Goal: Use online tool/utility: Utilize a website feature to perform a specific function

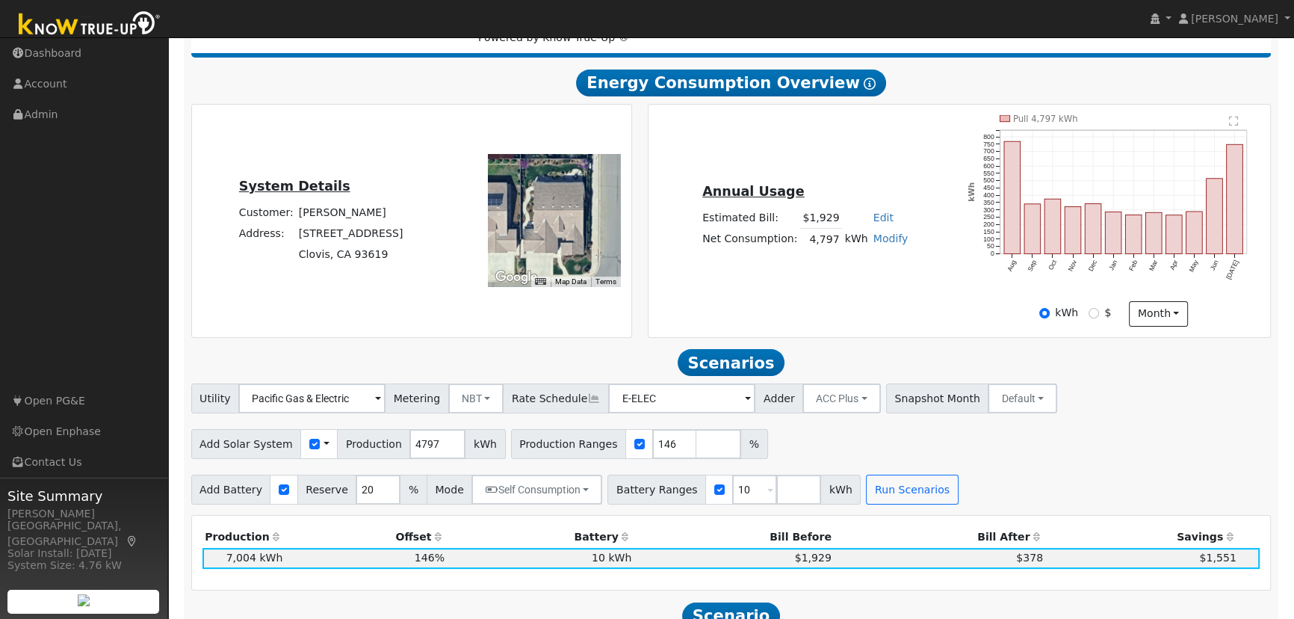
scroll to position [271, 0]
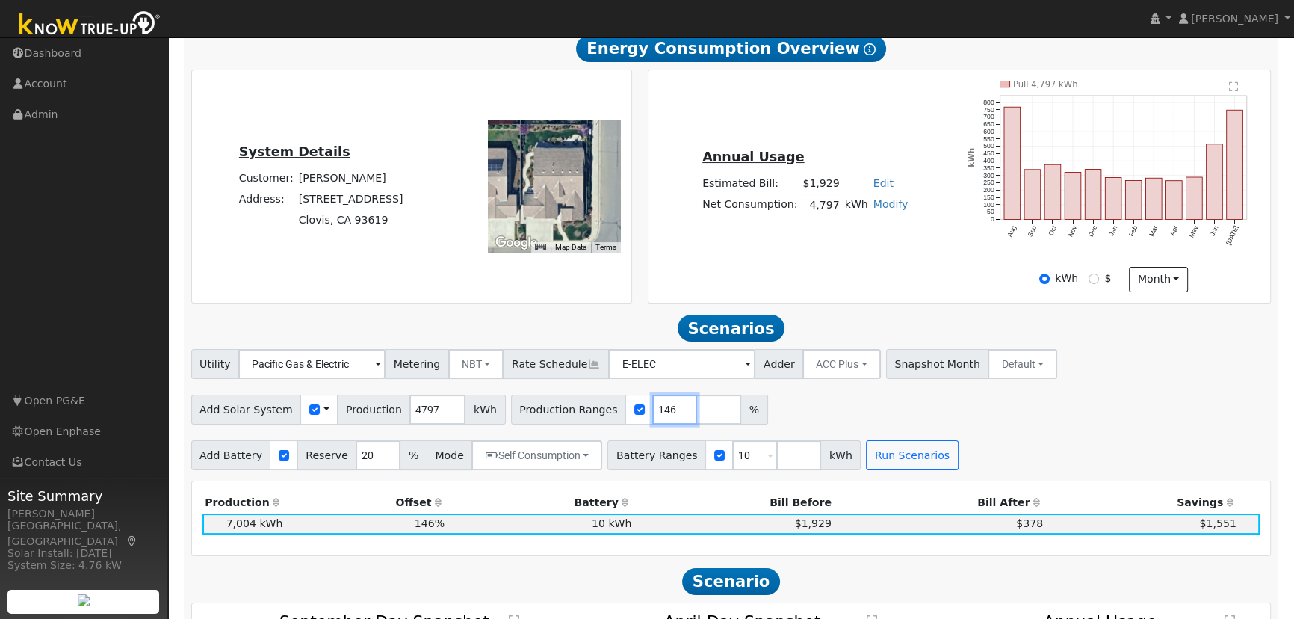
click at [652, 415] on input "146" at bounding box center [674, 410] width 45 height 30
type input "152.62"
click at [1169, 436] on div "Utility Pacific Gas & Electric Metering NBT NEM NBT Rate Schedule E-ELEC Adder …" at bounding box center [731, 409] width 1096 height 121
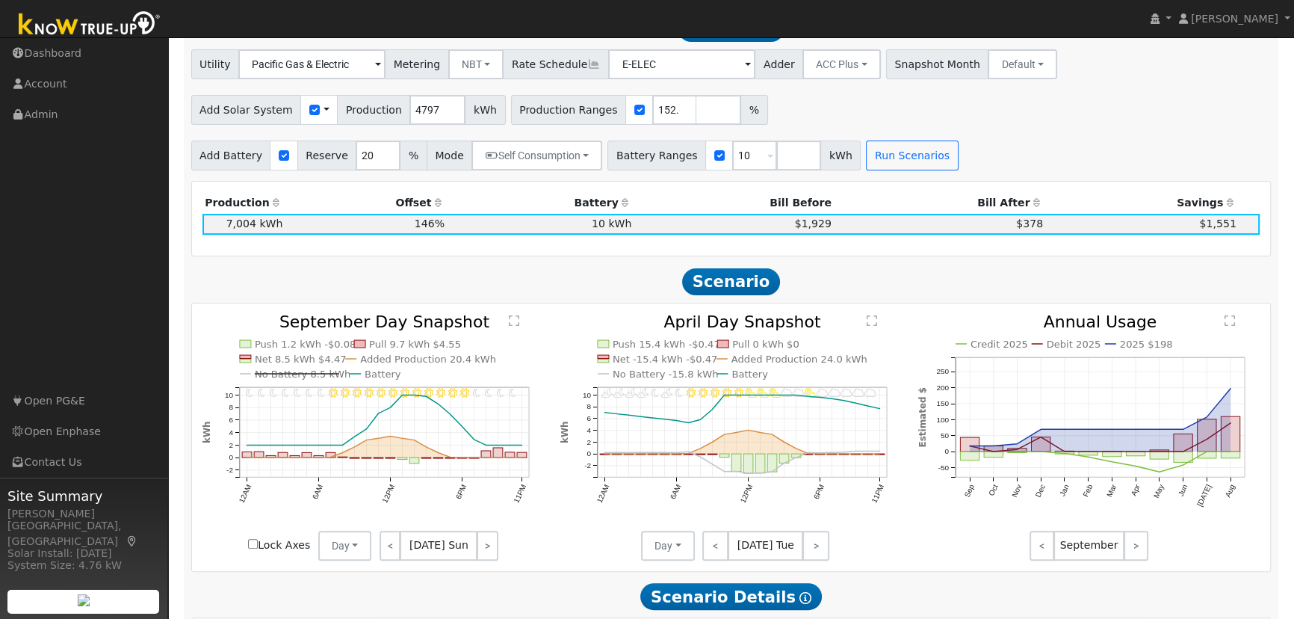
scroll to position [407, 0]
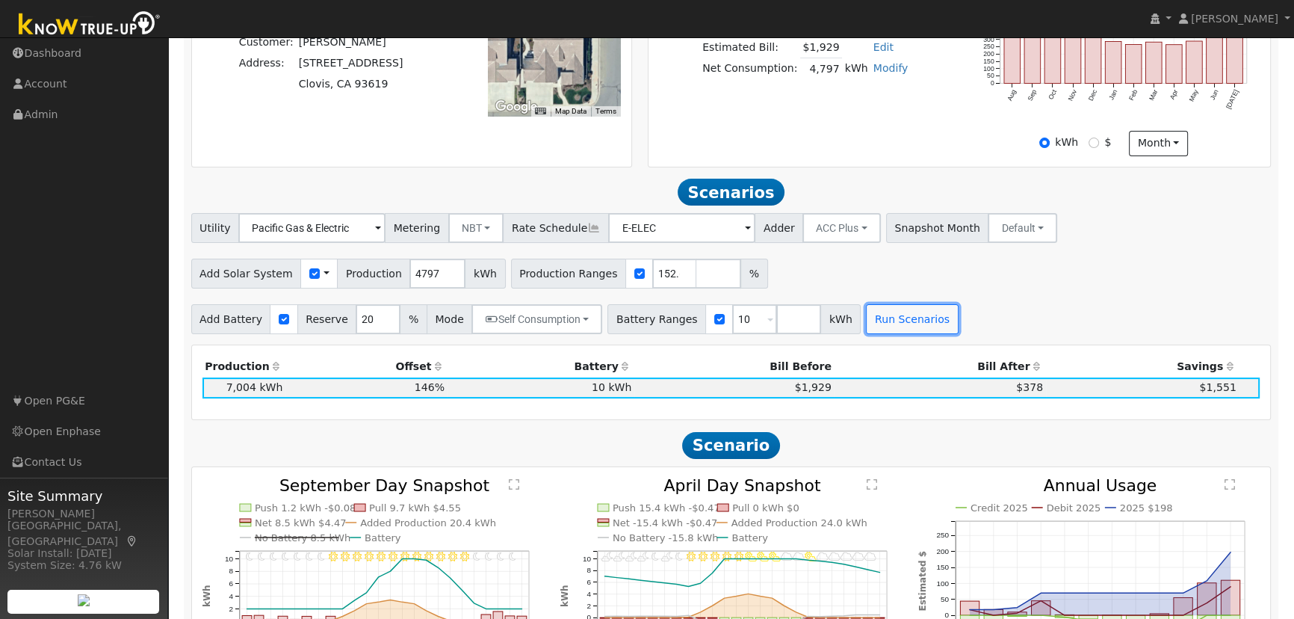
click at [871, 330] on button "Run Scenarios" at bounding box center [912, 319] width 92 height 30
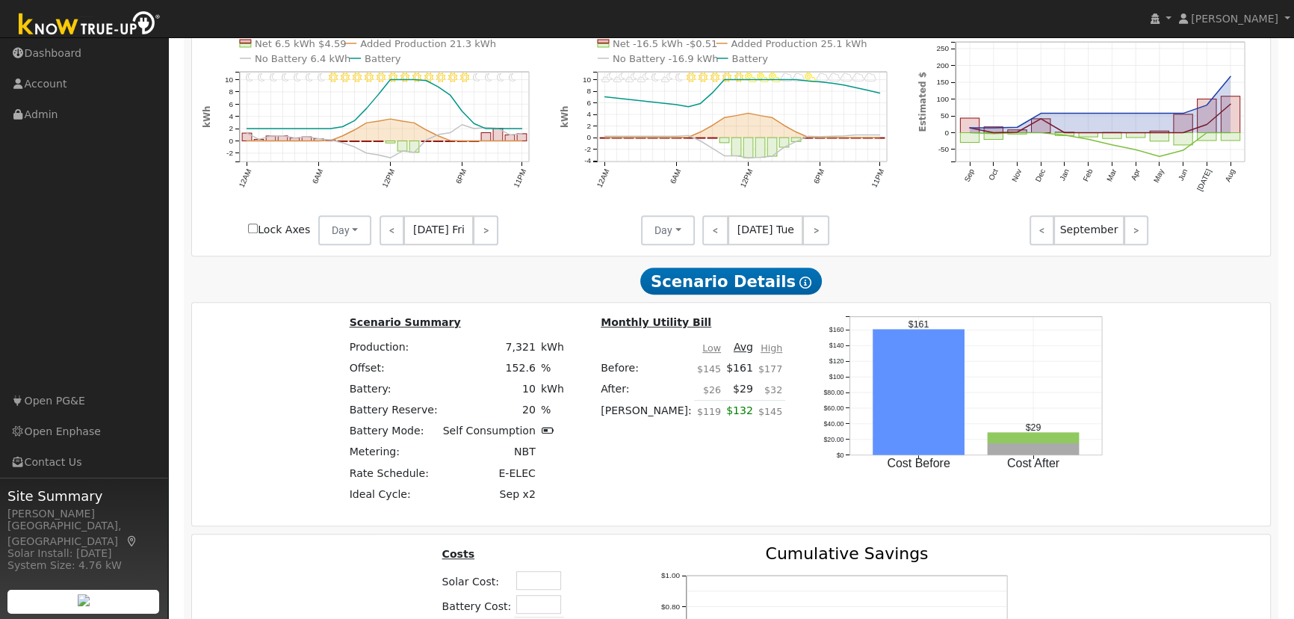
scroll to position [1158, 0]
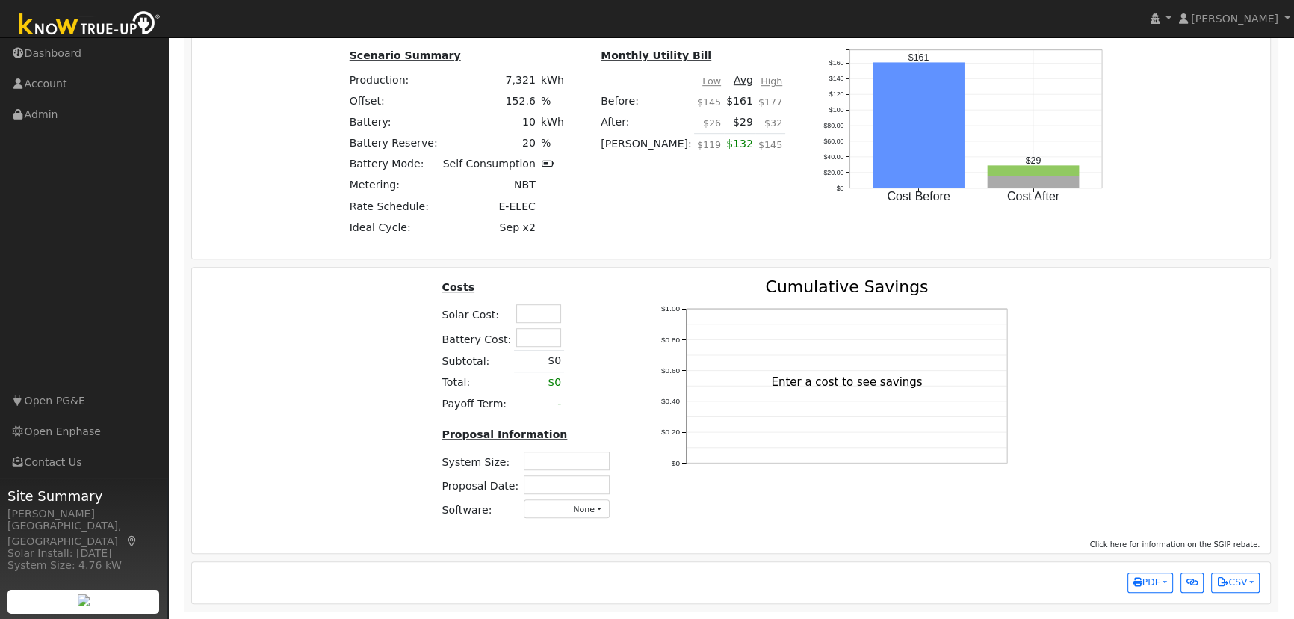
click at [594, 459] on input "text" at bounding box center [567, 460] width 86 height 19
click at [542, 454] on input "text" at bounding box center [567, 460] width 86 height 19
type input "4.30"
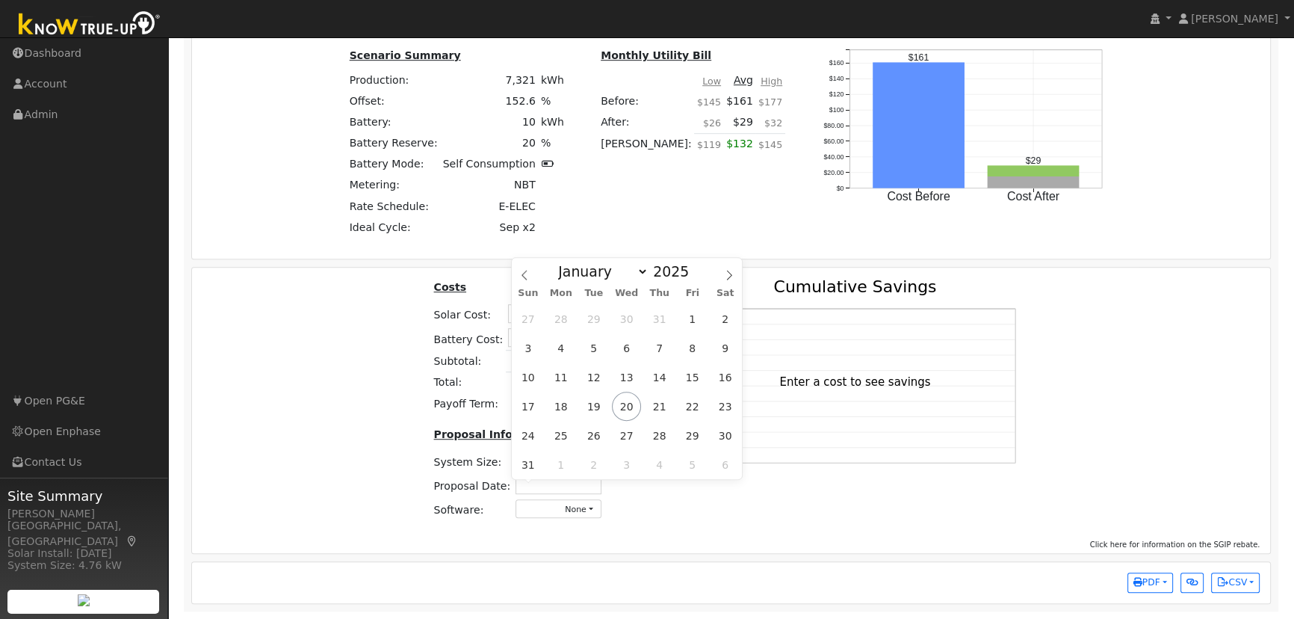
click at [581, 481] on input "text" at bounding box center [559, 484] width 86 height 19
click at [629, 392] on span "20" at bounding box center [626, 406] width 29 height 29
type input "[DATE]"
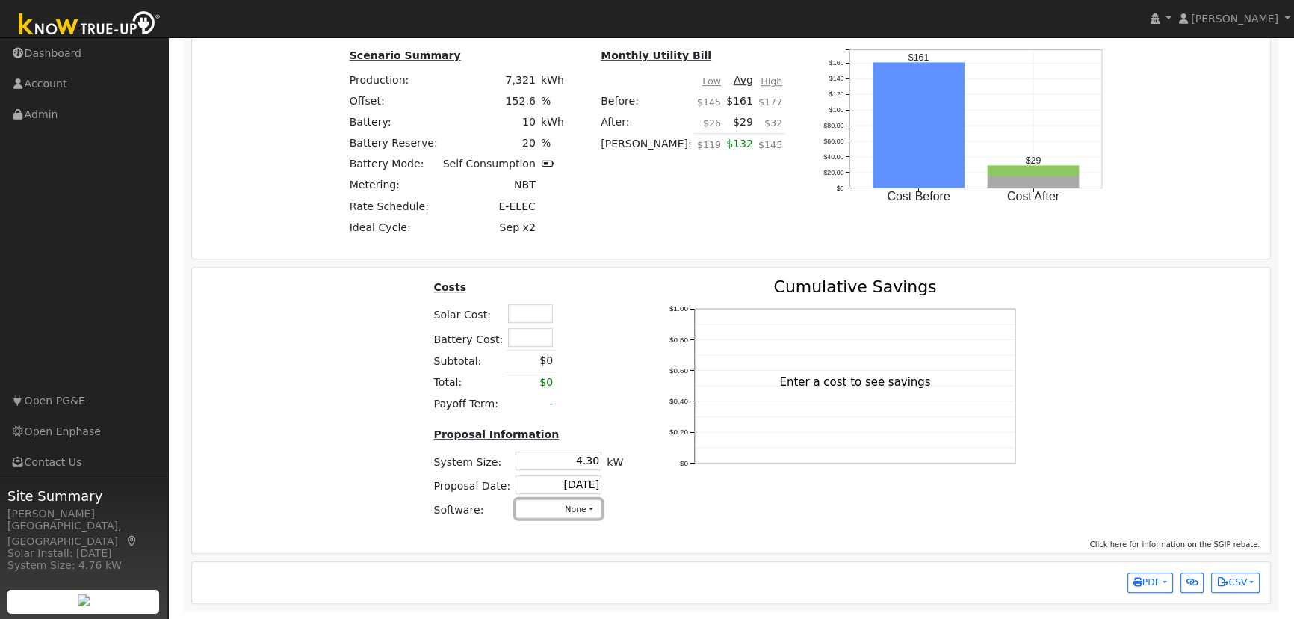
click at [569, 513] on button "None" at bounding box center [559, 508] width 86 height 19
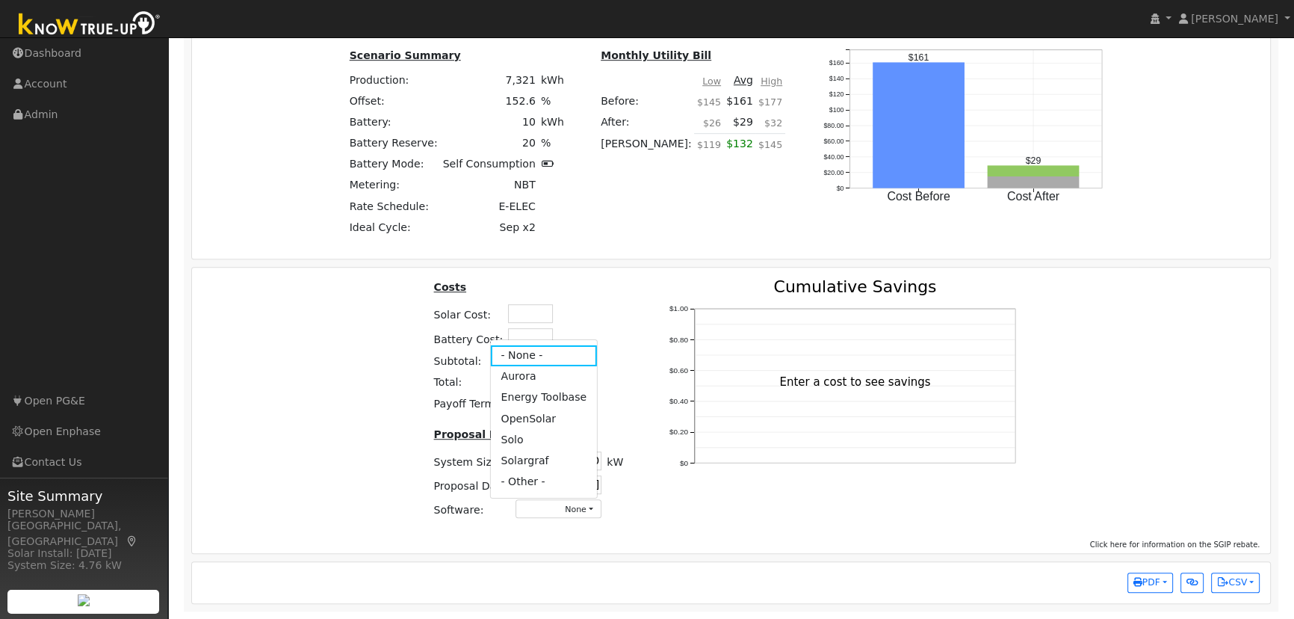
click at [527, 377] on link "Aurora" at bounding box center [543, 376] width 107 height 21
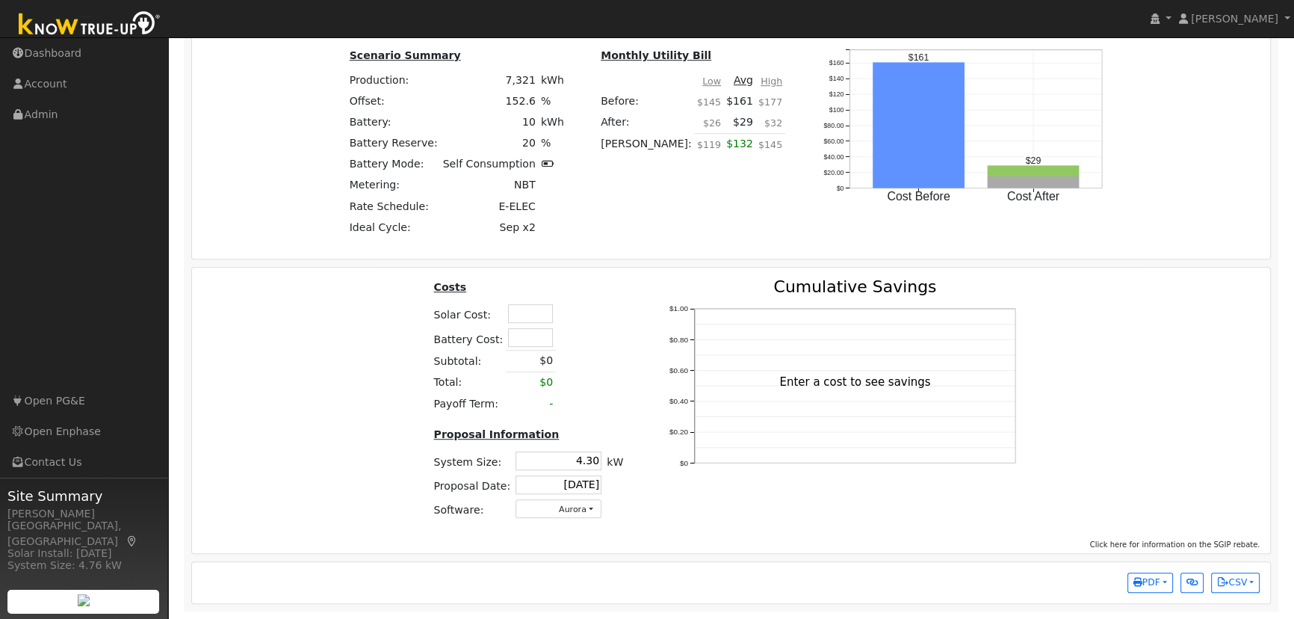
click at [601, 311] on table "Costs Solar Cost: Battery Cost: Subtotal: $0 Total: $0 Payoff Term: -" at bounding box center [528, 347] width 195 height 136
click at [536, 318] on input "text" at bounding box center [530, 313] width 45 height 19
type input "$17,400"
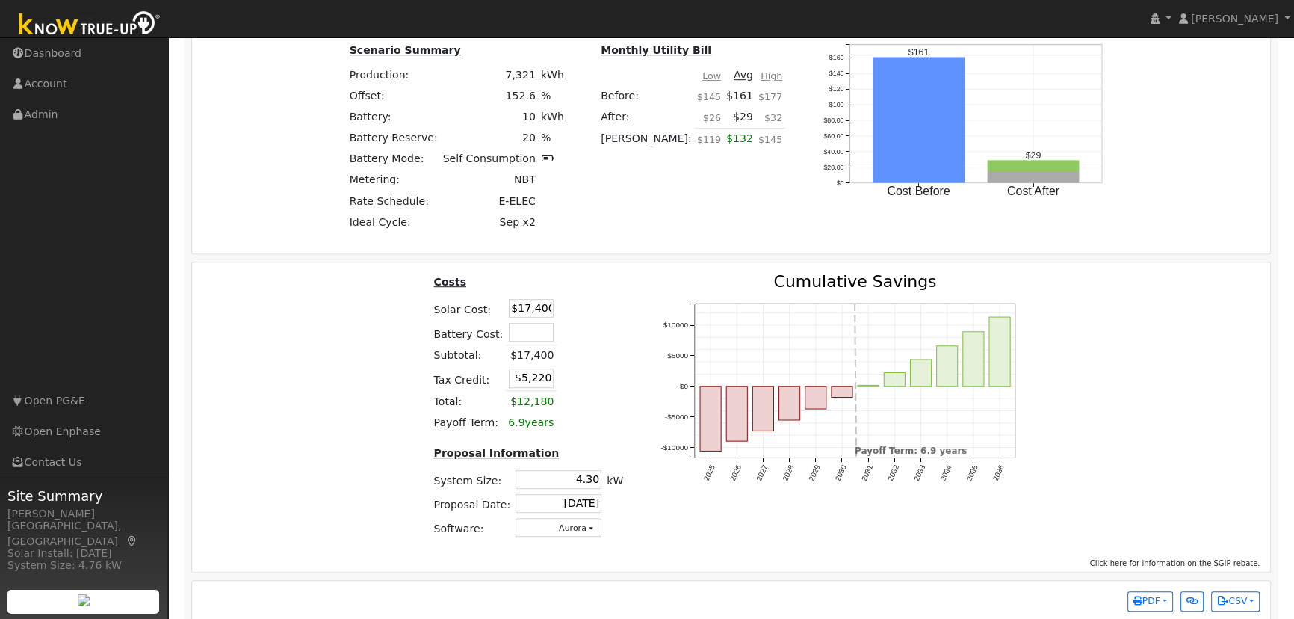
click at [536, 340] on input "text" at bounding box center [531, 332] width 45 height 19
type input "$15,500"
type input "$9,870"
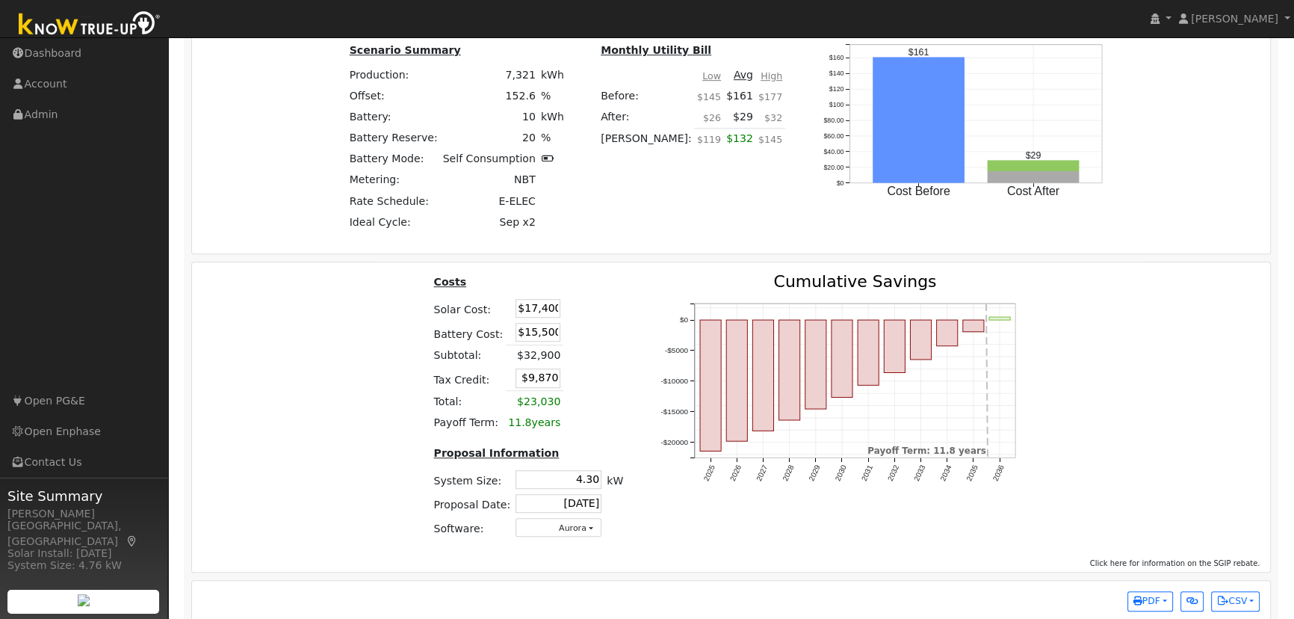
click at [596, 327] on table "Costs Solar Cost: $17,400 Battery Cost: $15,500 Subtotal: $32,900 Tax Credit: $…" at bounding box center [528, 353] width 195 height 160
click at [1246, 358] on div "Costs Solar Cost: $17,400 Battery Cost: $15,500 Subtotal: $32,900 Tax Credit: $…" at bounding box center [731, 411] width 1089 height 276
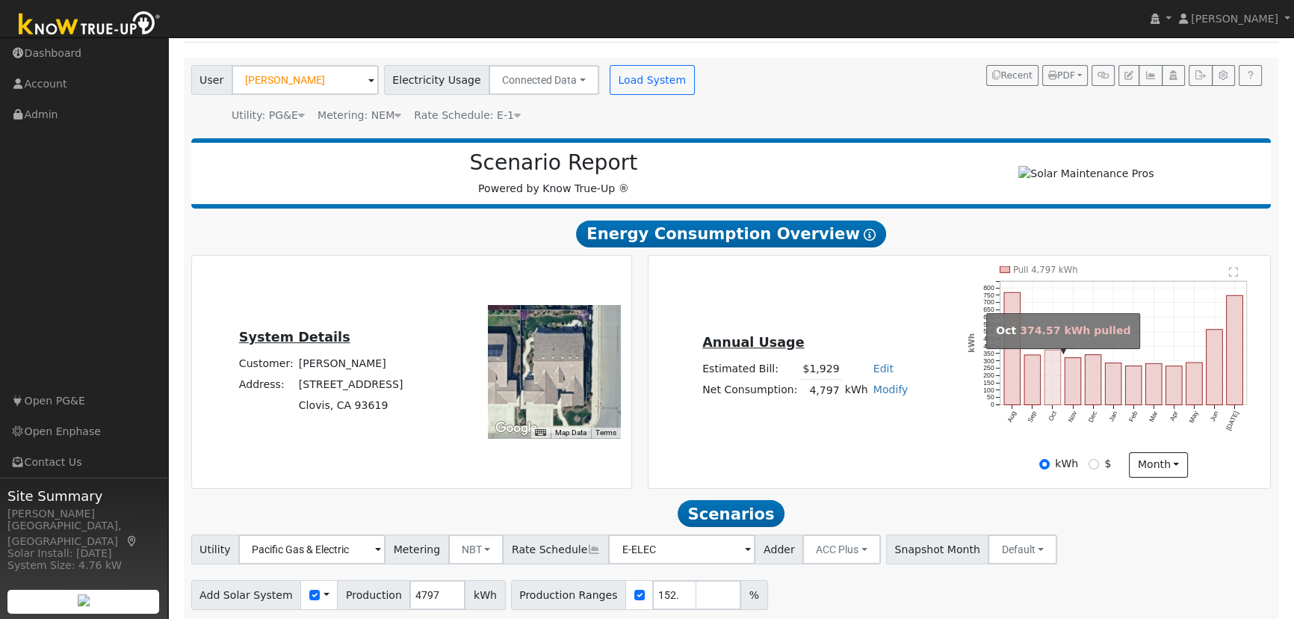
scroll to position [0, 0]
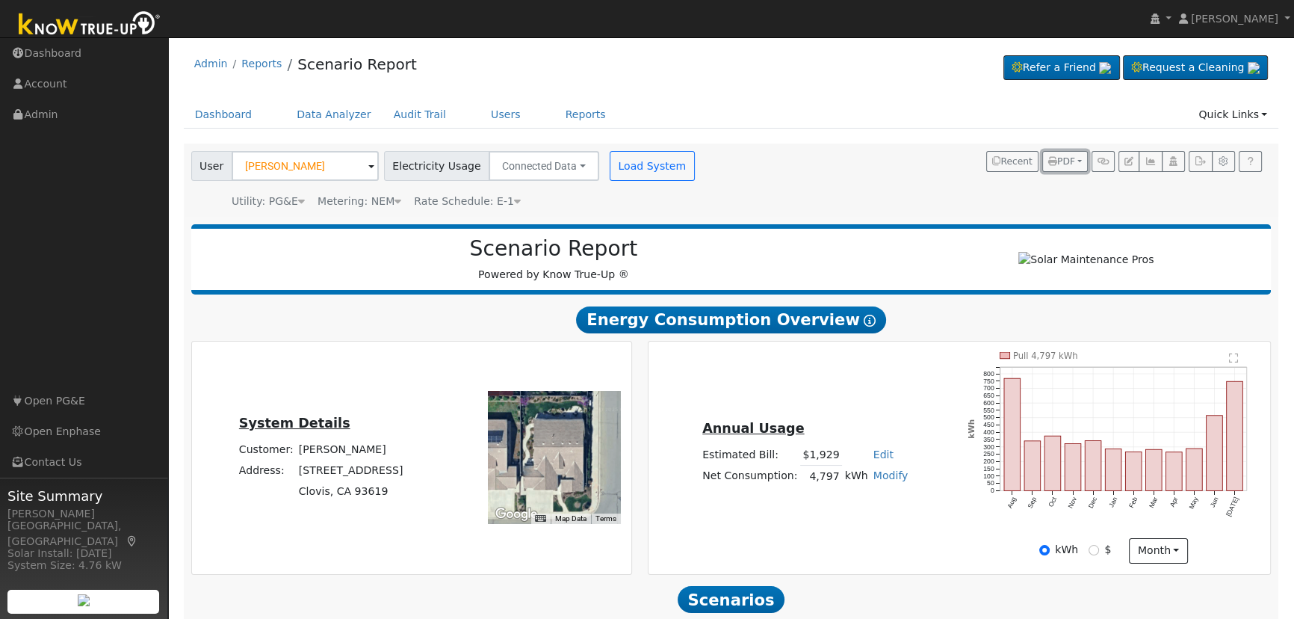
click at [1076, 161] on button "PDF" at bounding box center [1065, 161] width 46 height 21
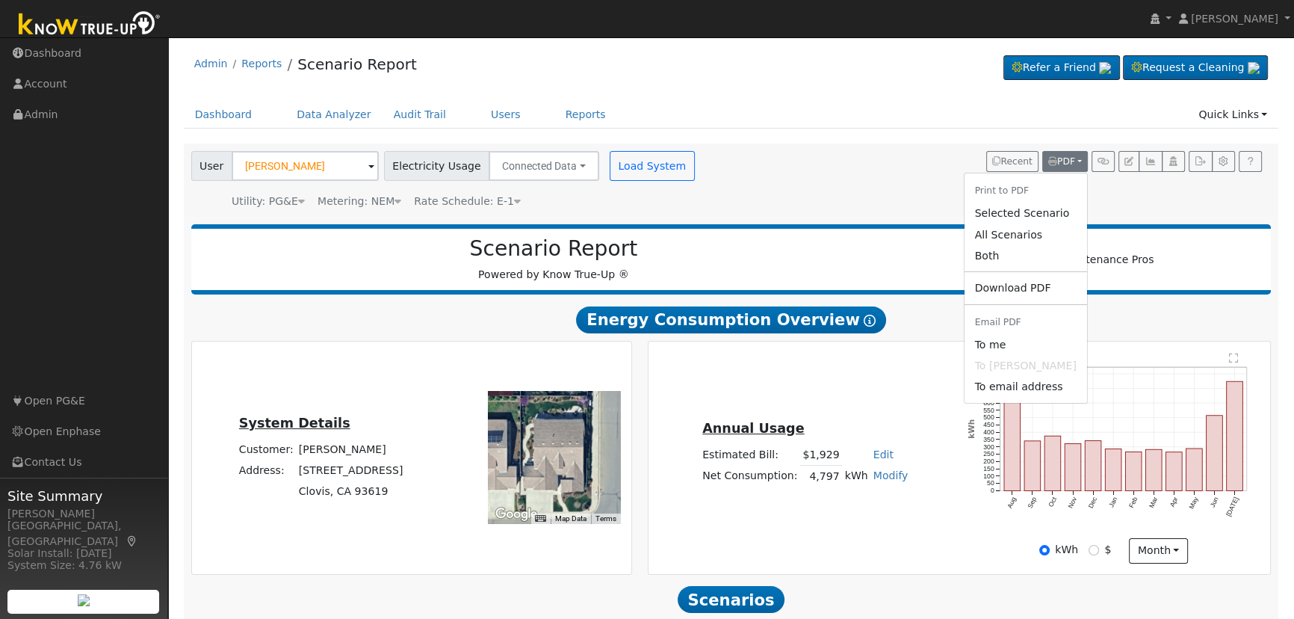
click at [1033, 291] on link "Download PDF" at bounding box center [1025, 287] width 123 height 21
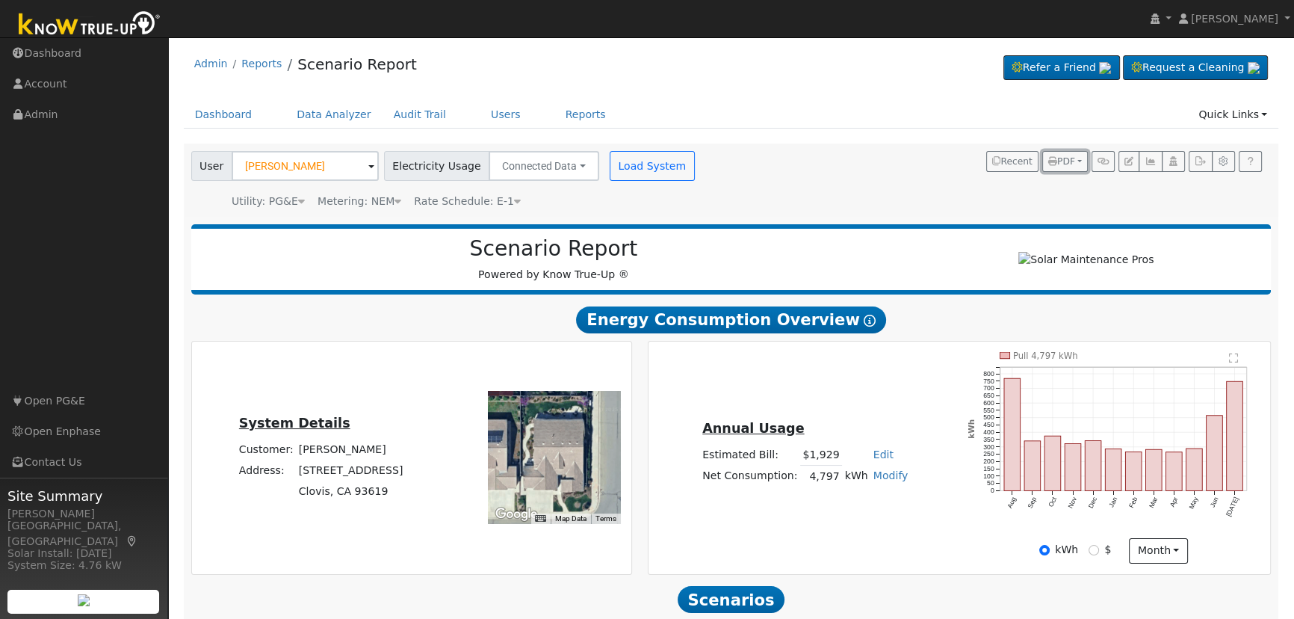
click at [1068, 163] on span "PDF" at bounding box center [1061, 161] width 27 height 10
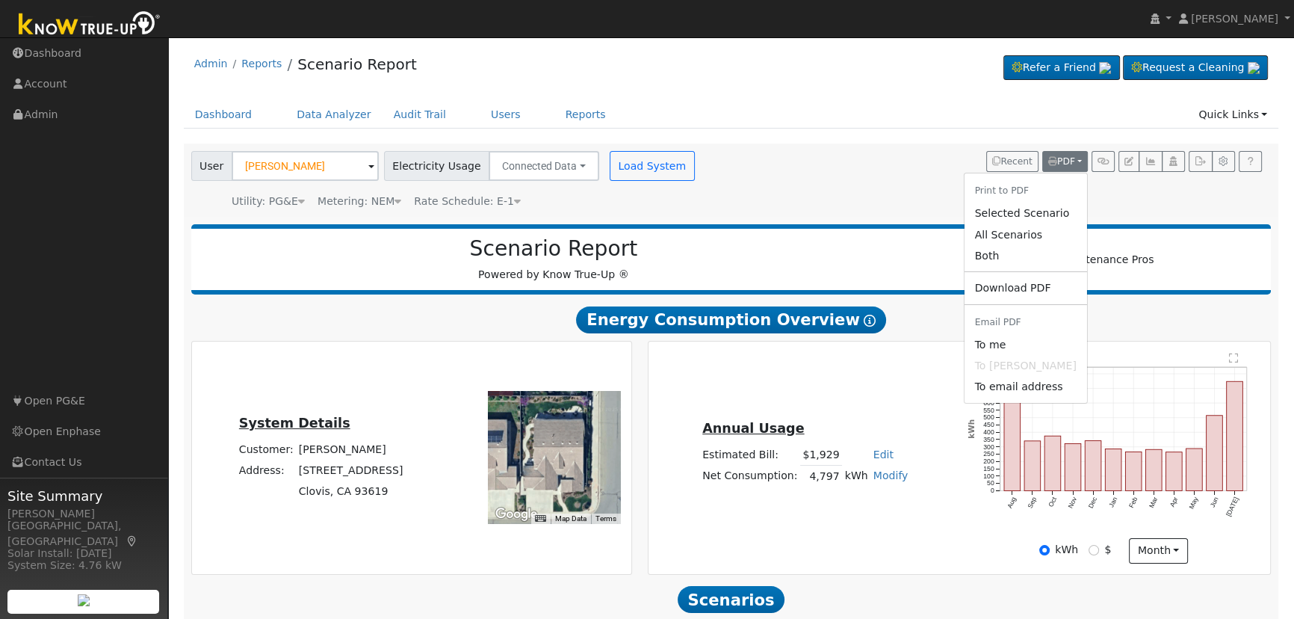
click at [1039, 285] on link "Download PDF" at bounding box center [1025, 287] width 123 height 21
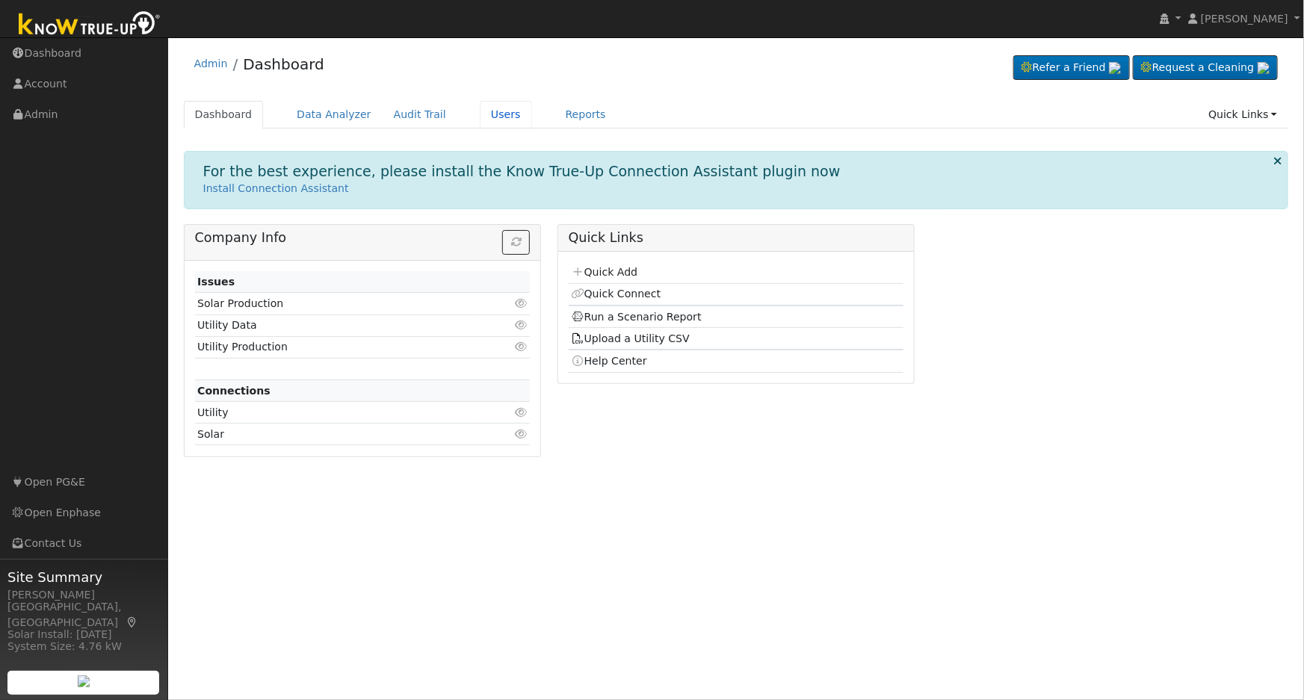
click at [487, 114] on link "Users" at bounding box center [506, 115] width 52 height 28
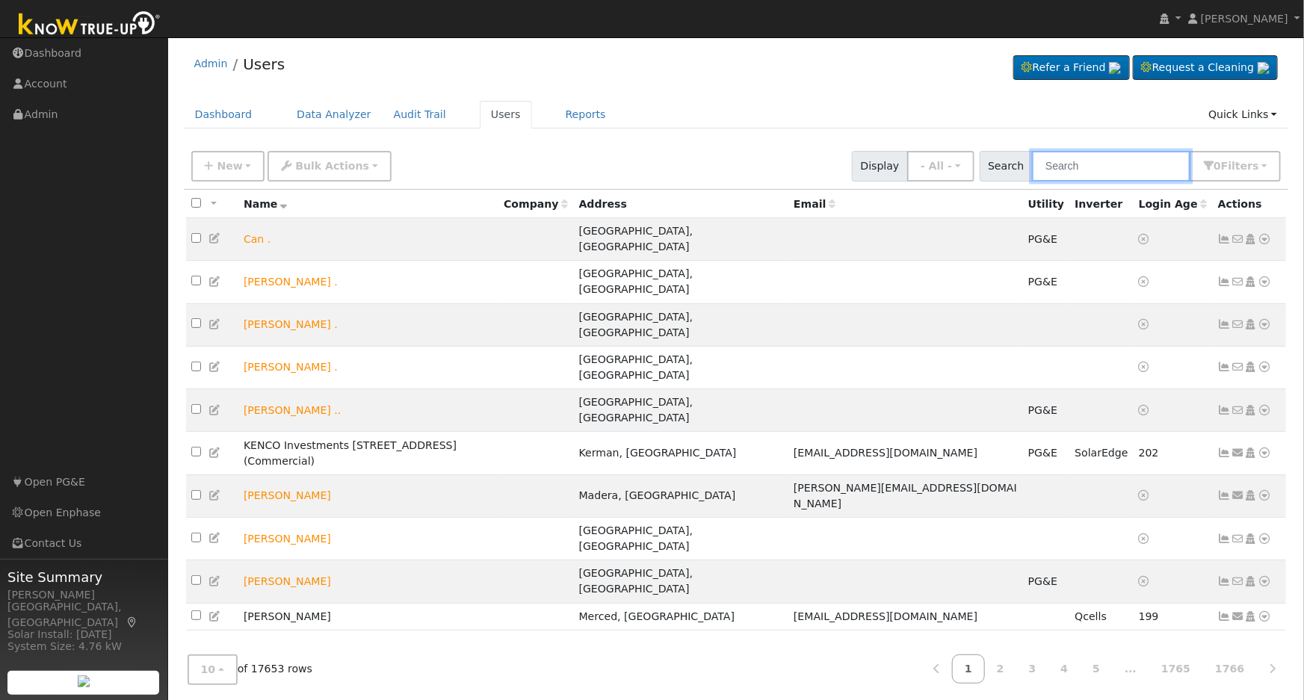
click at [1080, 158] on input "text" at bounding box center [1111, 166] width 158 height 31
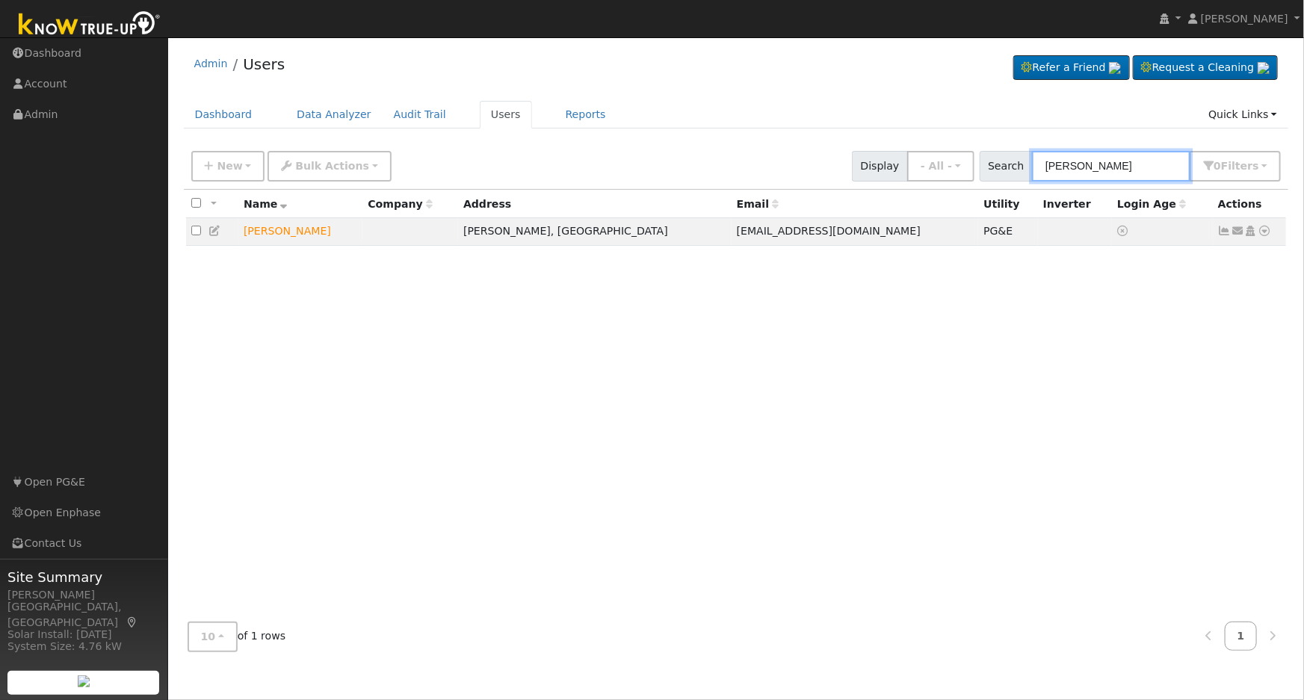
type input "elizabeth heng"
click at [1272, 235] on td "Send Email... Copy a Link Reset Password Open Access Data Analyzer Reports Scen…" at bounding box center [1250, 232] width 74 height 28
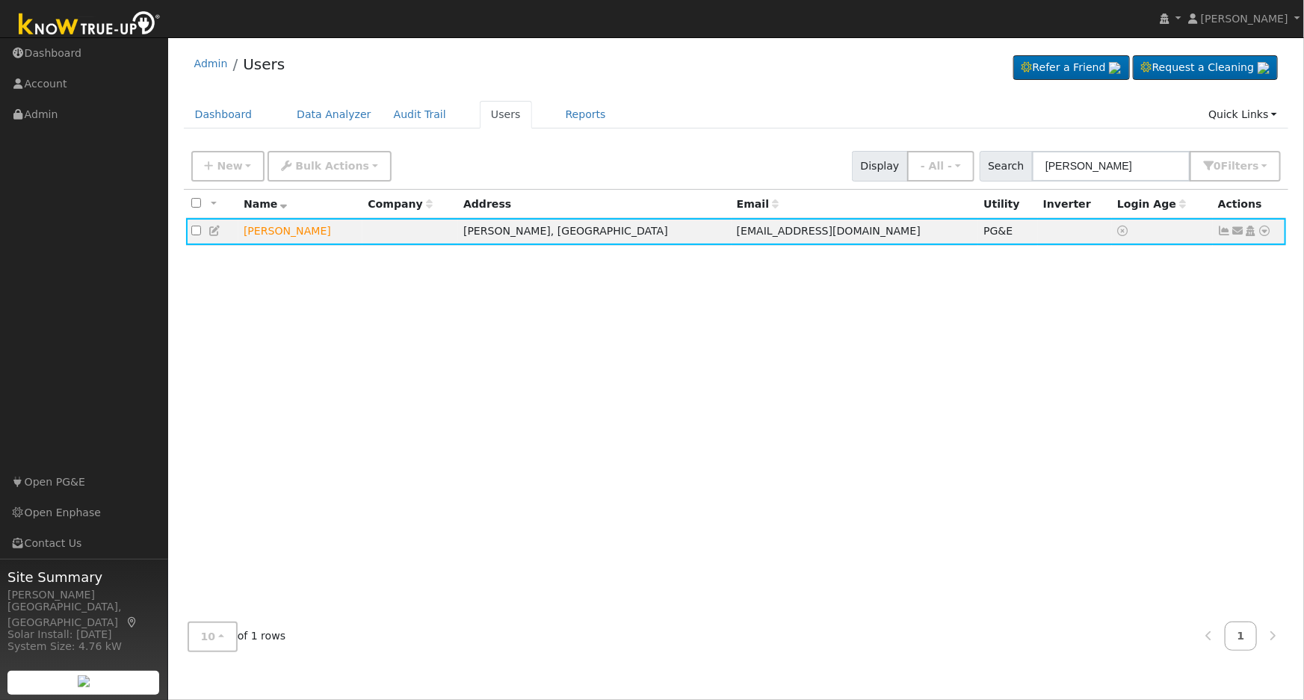
click at [1263, 232] on icon at bounding box center [1264, 231] width 13 height 10
click at [0, 0] on link "Scenario" at bounding box center [0, 0] width 0 height 0
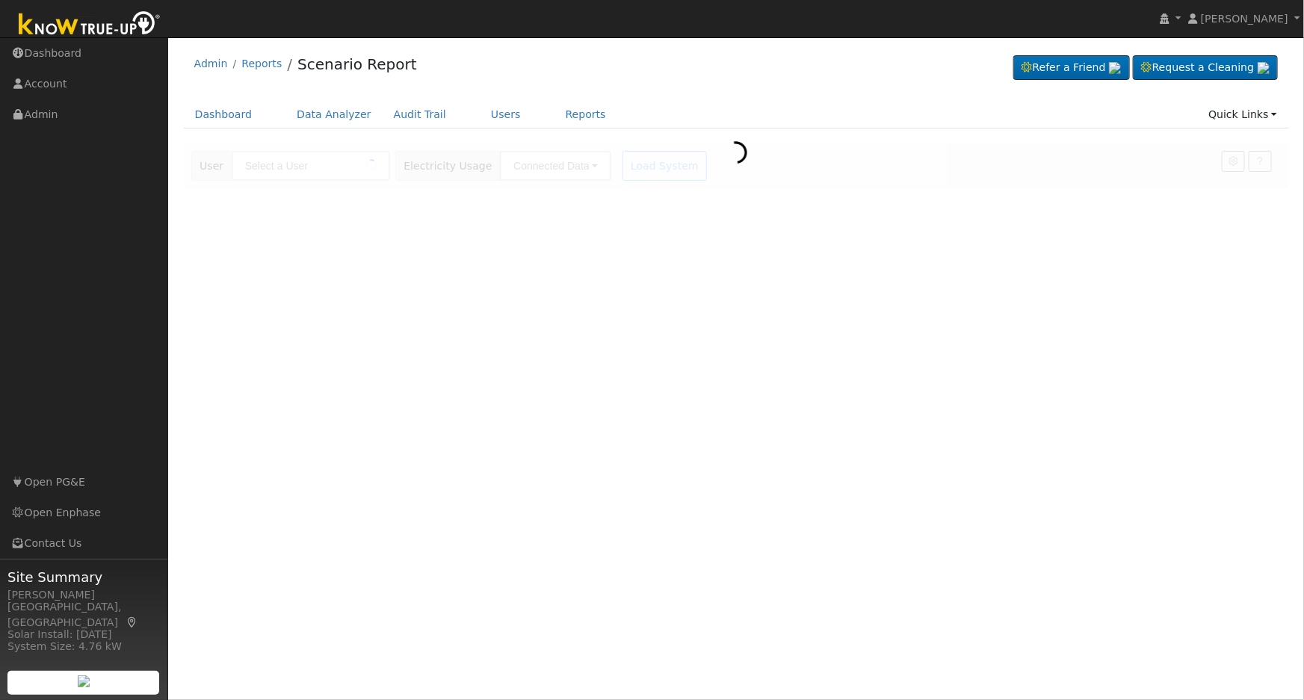
type input "[PERSON_NAME]"
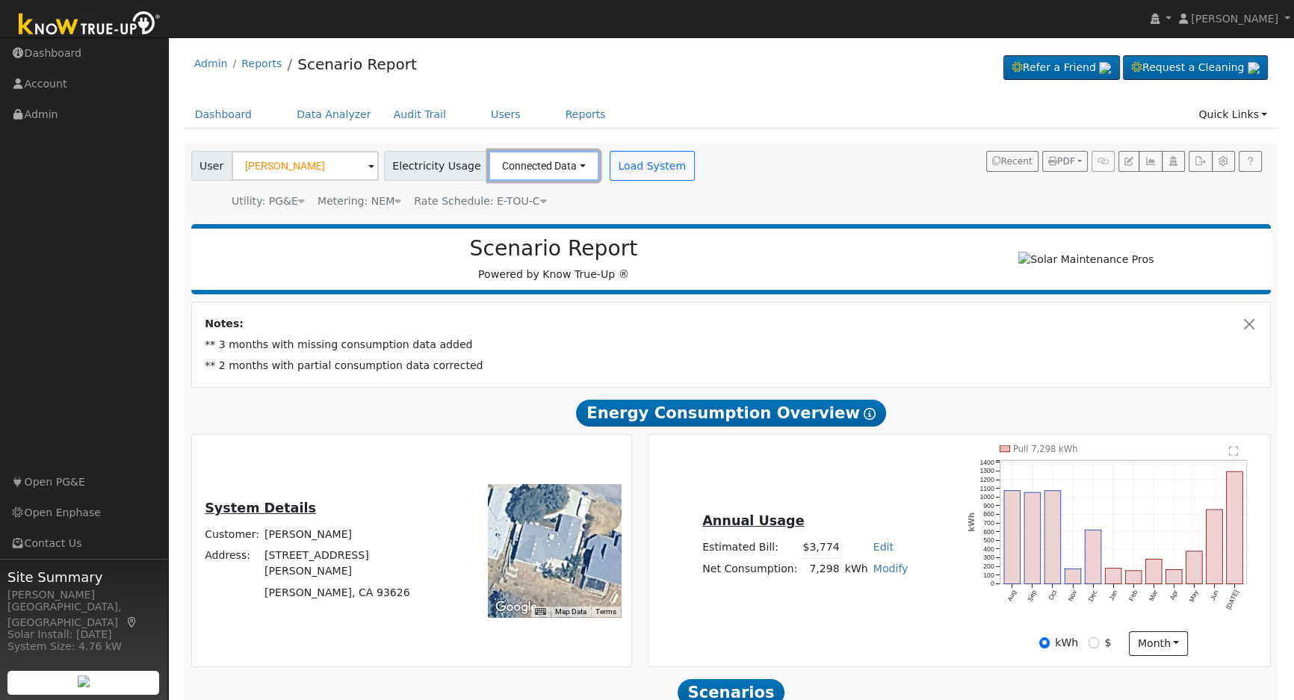
click at [533, 166] on button "Connected Data" at bounding box center [544, 166] width 111 height 30
click at [523, 220] on link "Estimated Data" at bounding box center [545, 220] width 106 height 21
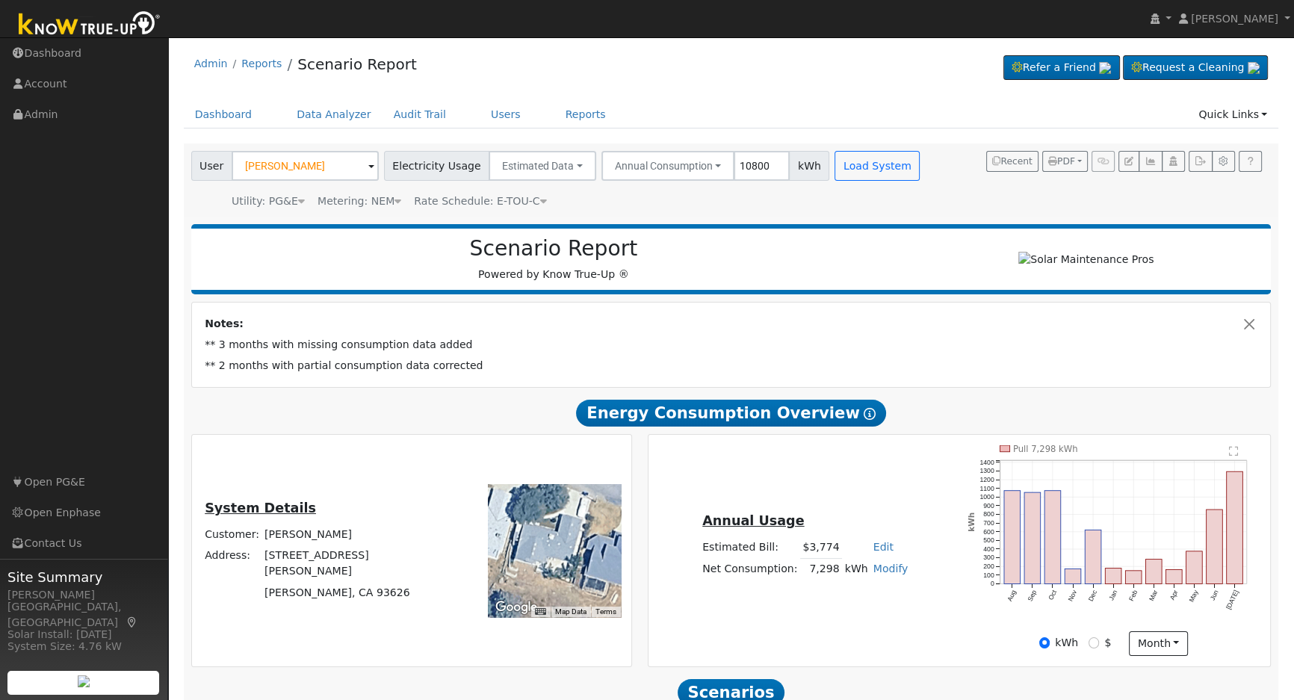
type input "10800"
click at [835, 167] on button "Load System" at bounding box center [877, 166] width 85 height 30
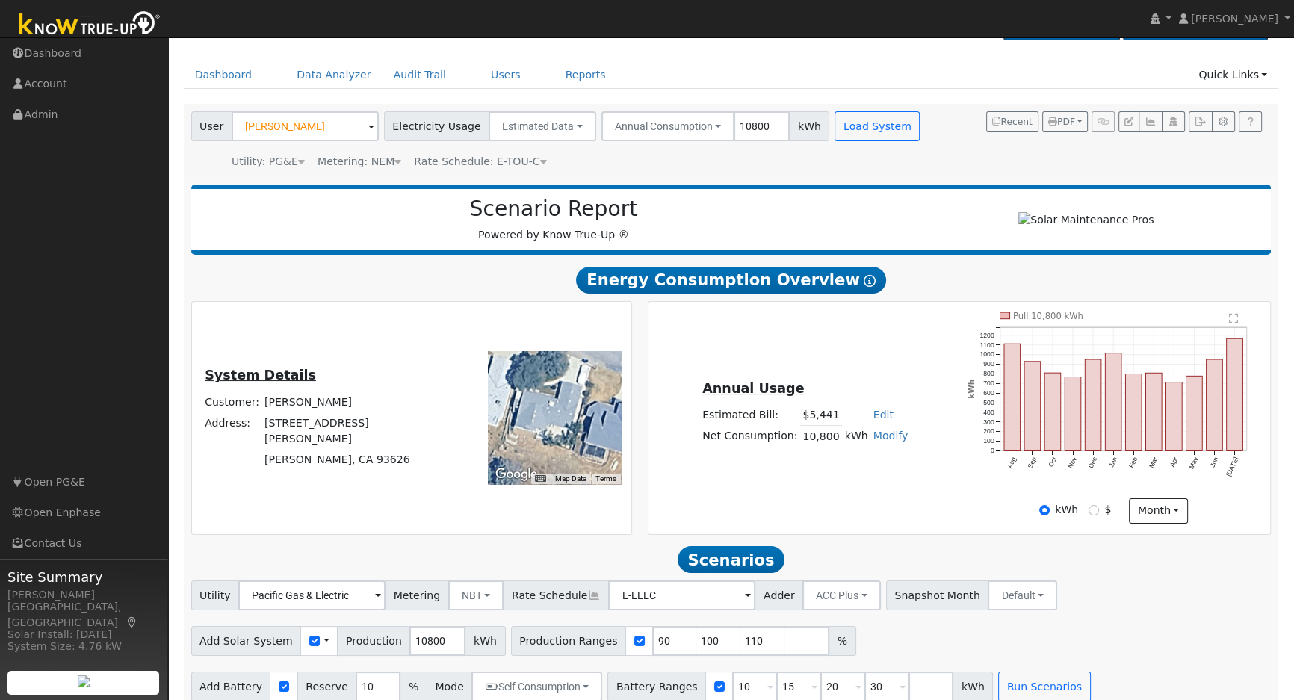
scroll to position [61, 0]
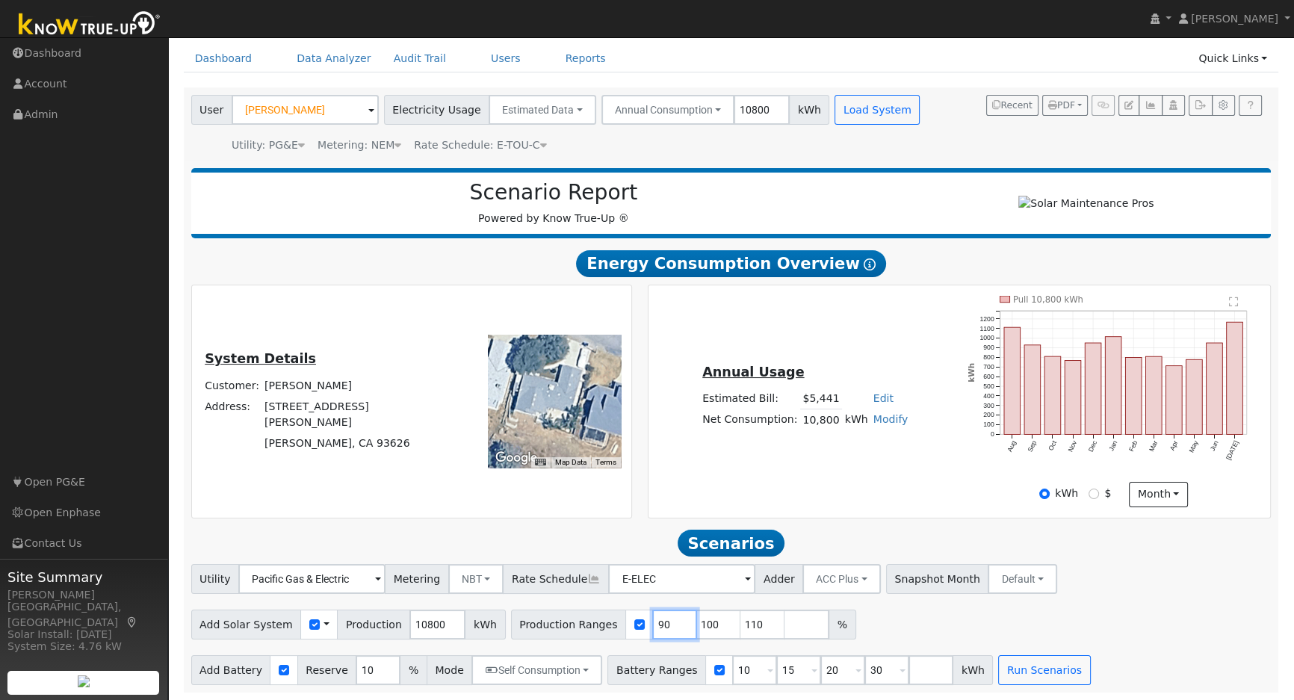
click at [652, 614] on input "90" at bounding box center [674, 625] width 45 height 30
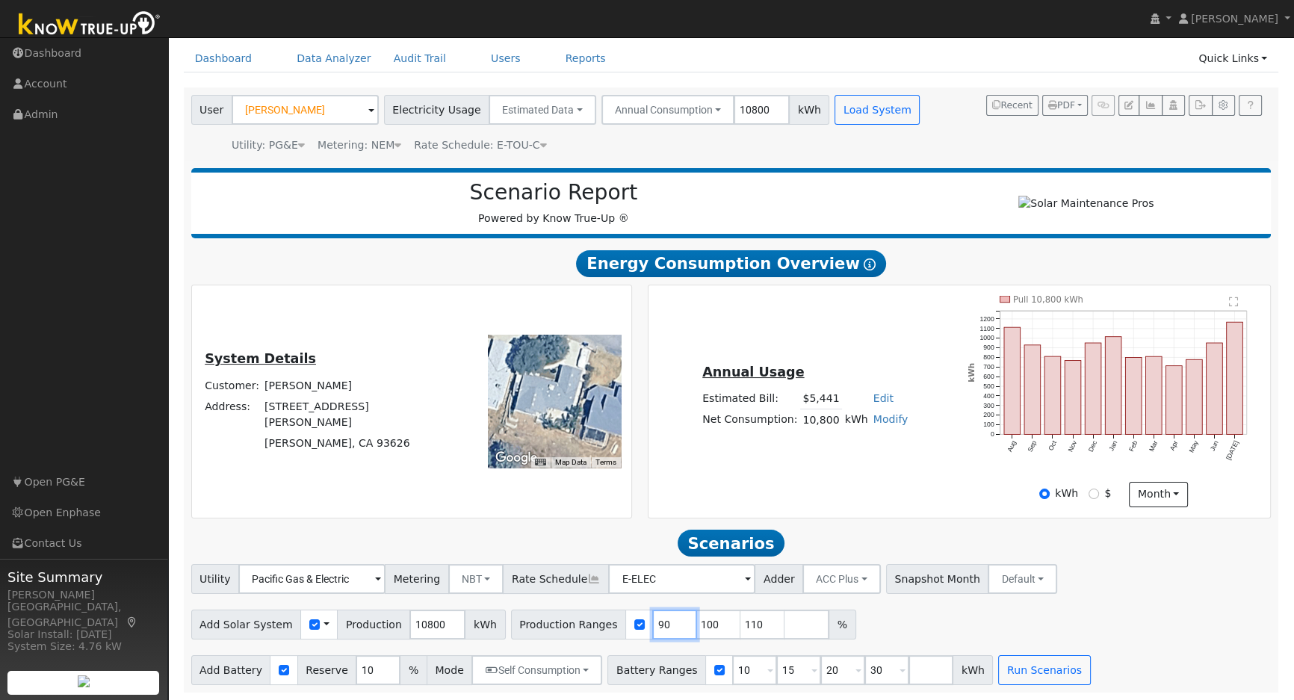
type input "100"
type input "110"
click at [652, 614] on input "110" at bounding box center [674, 625] width 45 height 30
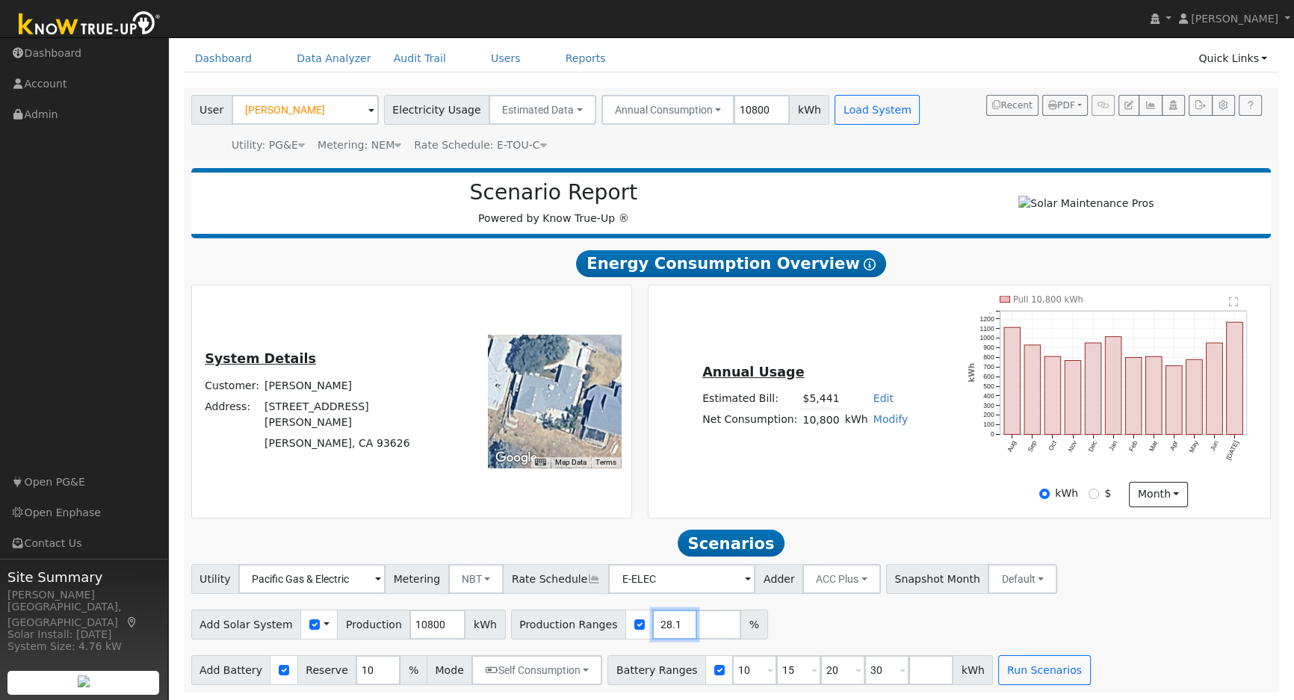
type input "128.19"
click at [652, 614] on input "128.19" at bounding box center [674, 625] width 45 height 30
type input "128.19"
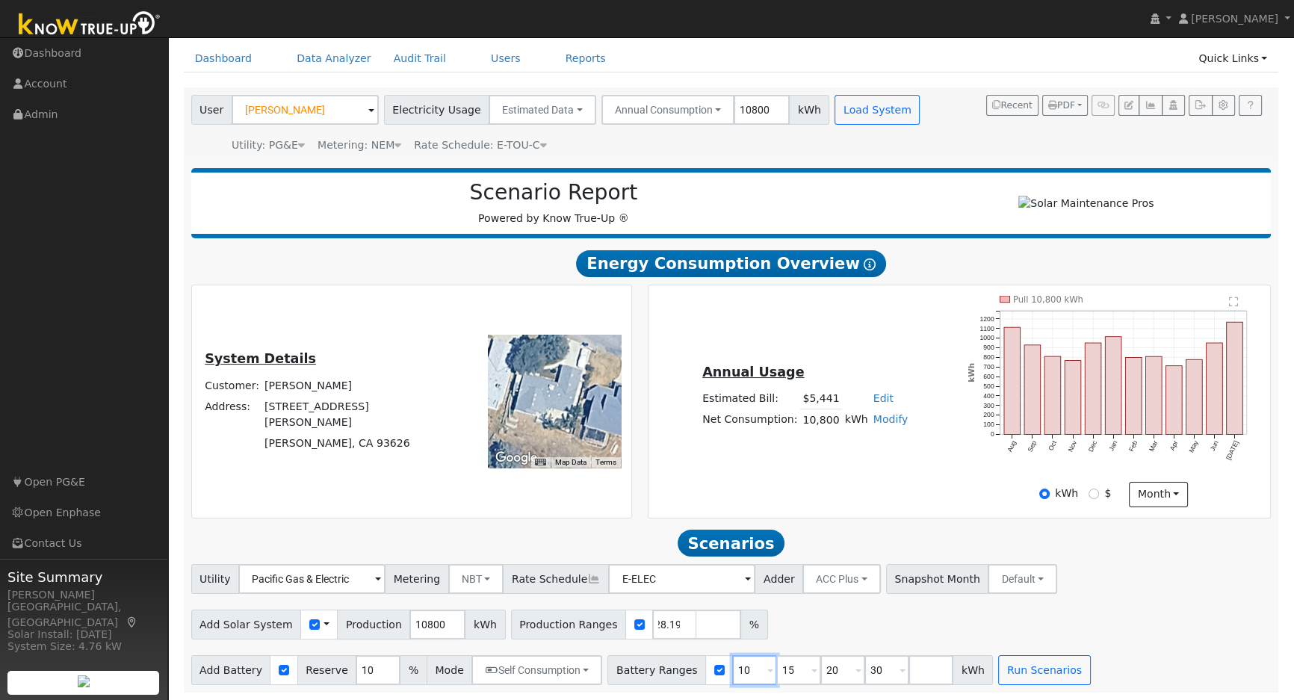
click at [732, 661] on input "10" at bounding box center [754, 670] width 45 height 30
type input "15"
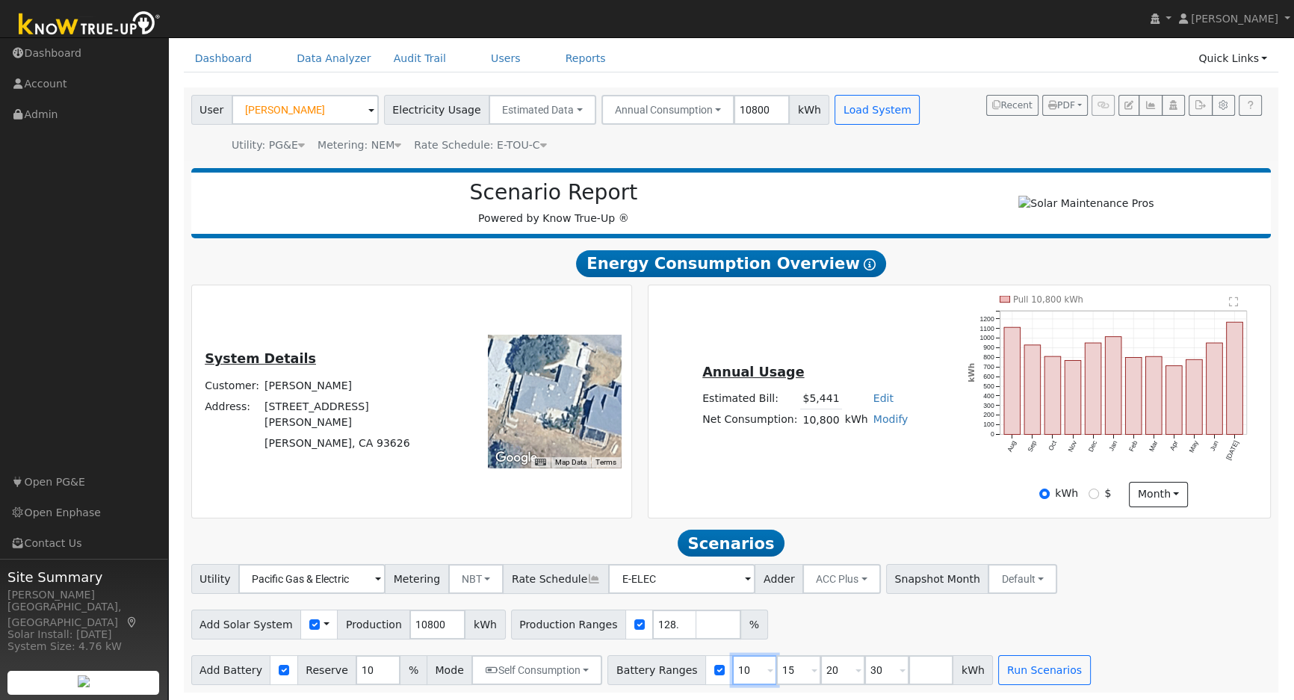
type input "20"
type input "30"
click at [732, 661] on input "15" at bounding box center [754, 670] width 45 height 30
type input "20"
type input "30"
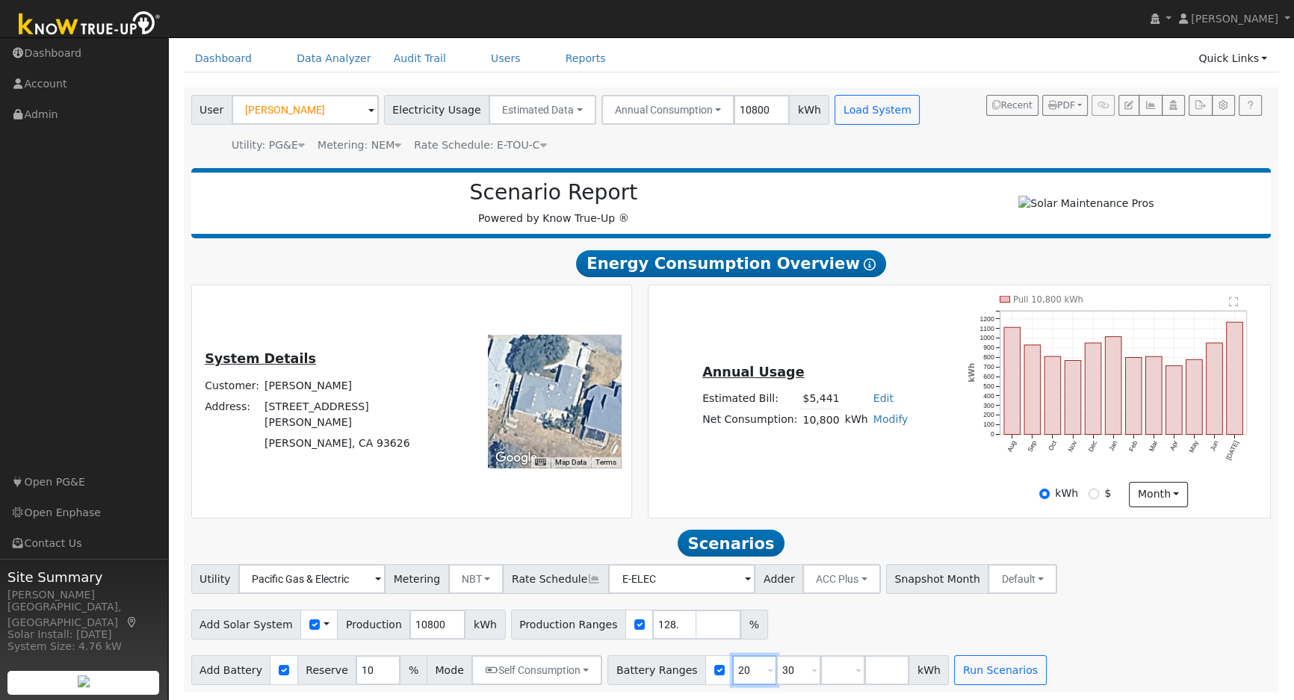
click at [732, 661] on input "20" at bounding box center [754, 670] width 45 height 30
type input "30"
click at [732, 661] on input "30" at bounding box center [754, 670] width 45 height 30
click at [732, 661] on input "number" at bounding box center [754, 670] width 45 height 30
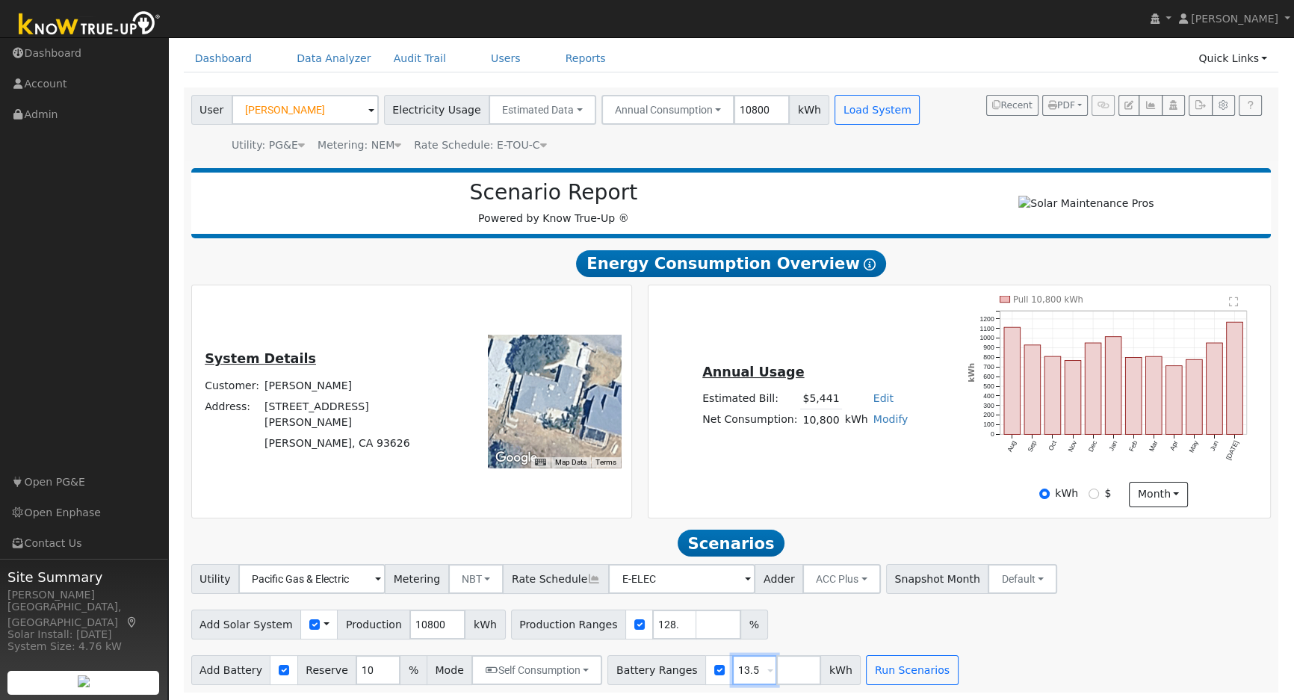
type input "13.5"
click at [356, 672] on input "10" at bounding box center [378, 670] width 45 height 30
type input "20"
click at [866, 669] on button "Run Scenarios" at bounding box center [912, 670] width 92 height 30
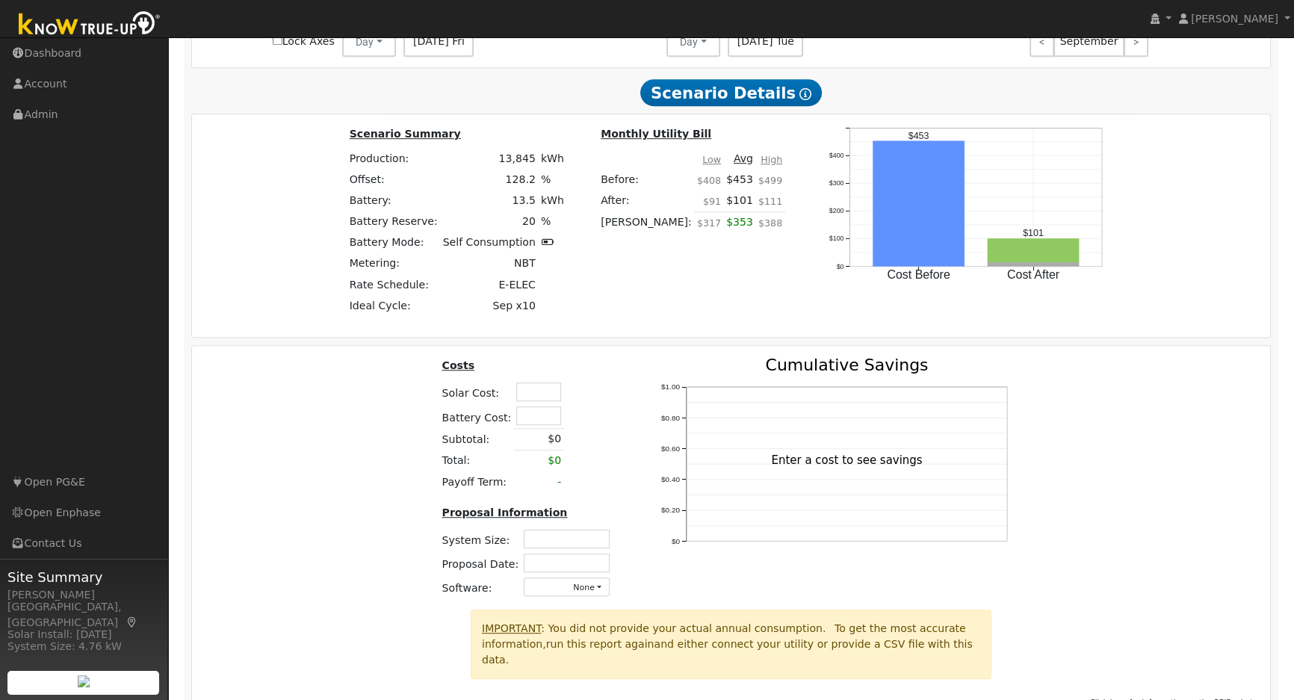
scroll to position [1089, 0]
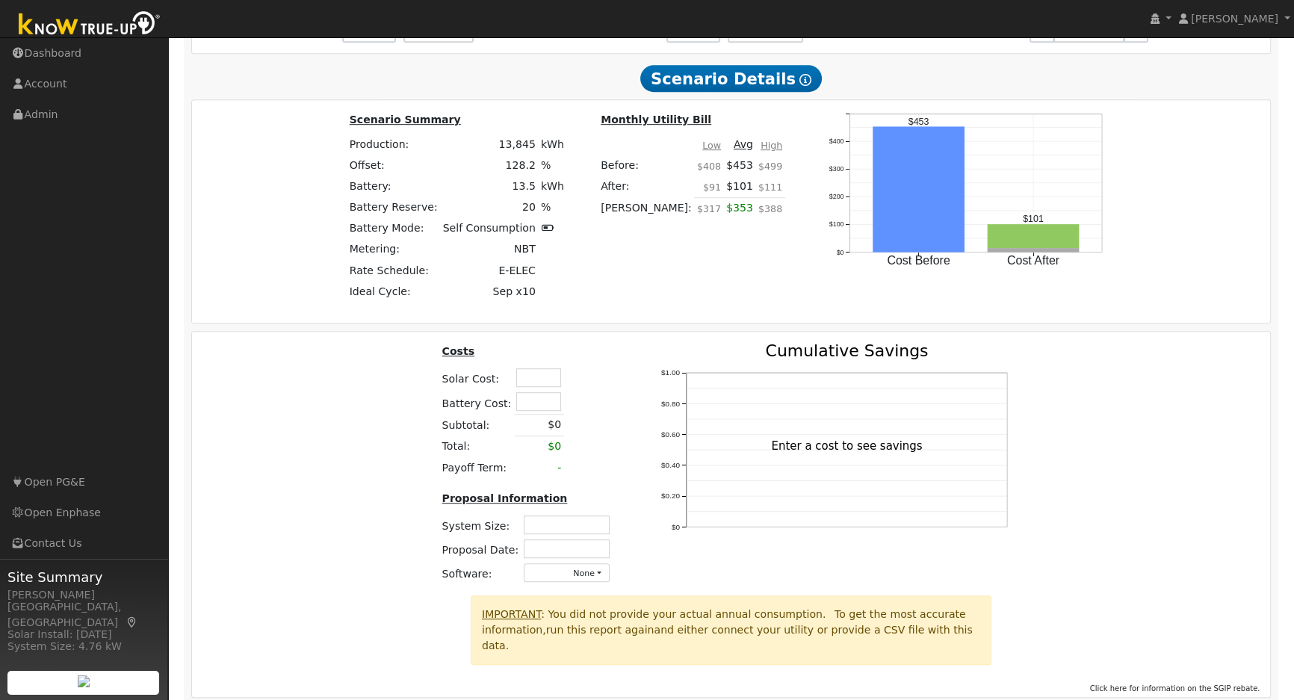
click at [545, 382] on input "text" at bounding box center [538, 377] width 45 height 19
type input "$23,900"
click at [516, 404] on input "text" at bounding box center [538, 401] width 45 height 19
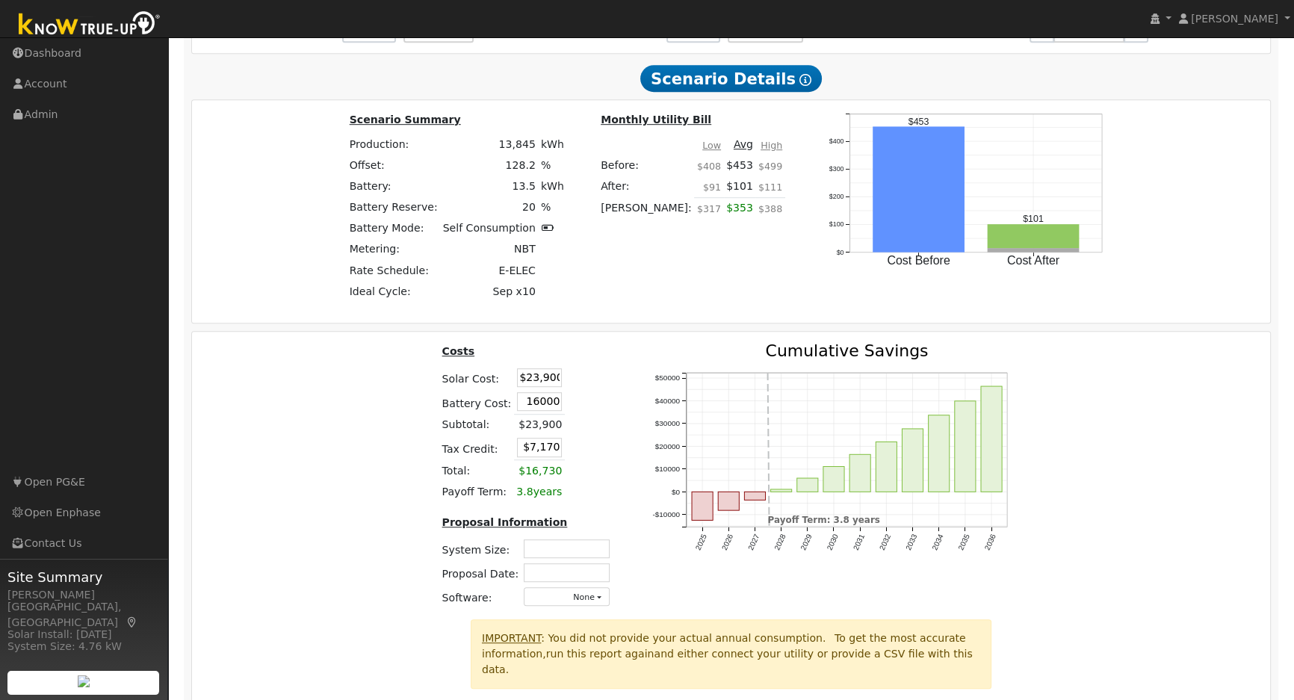
type input "$16,000"
type input "$11,970"
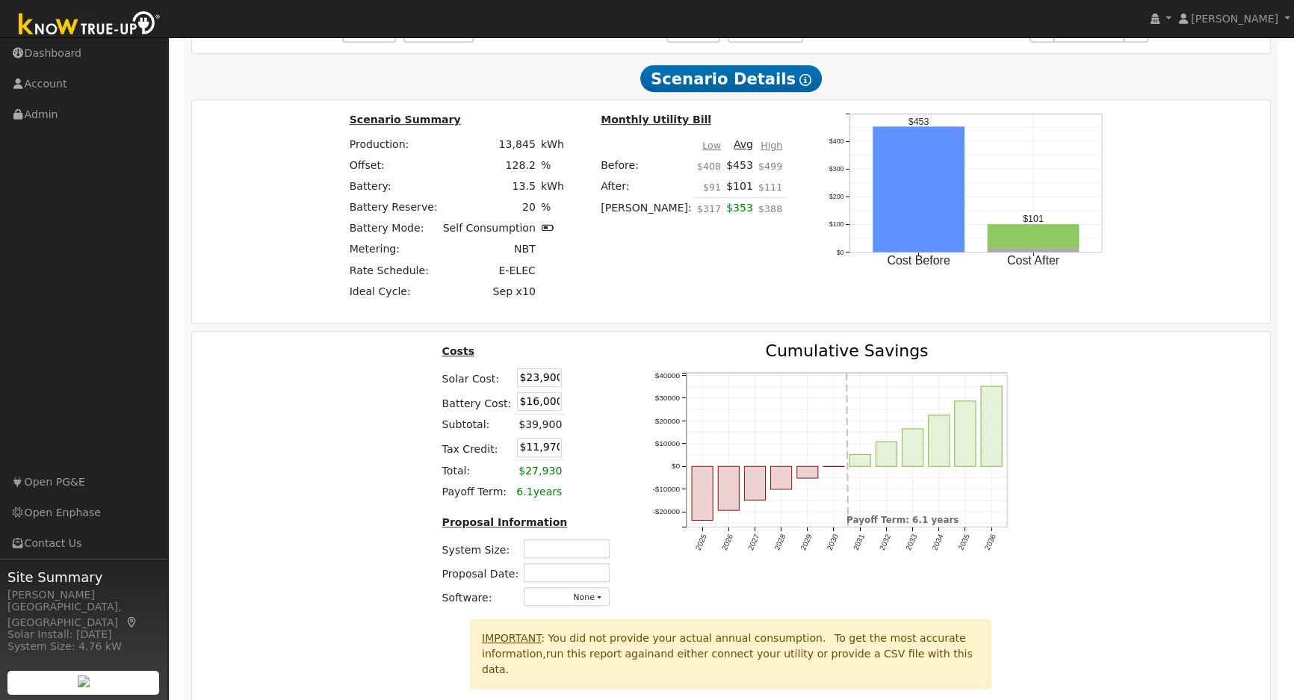
click at [1095, 432] on div "Costs Solar Cost: $23,900 Battery Cost: $16,000 Subtotal: $39,900 Tax Credit: $…" at bounding box center [731, 481] width 1089 height 276
click at [560, 553] on input "text" at bounding box center [567, 548] width 86 height 19
type input "8.60"
click at [574, 575] on input "text" at bounding box center [567, 572] width 86 height 19
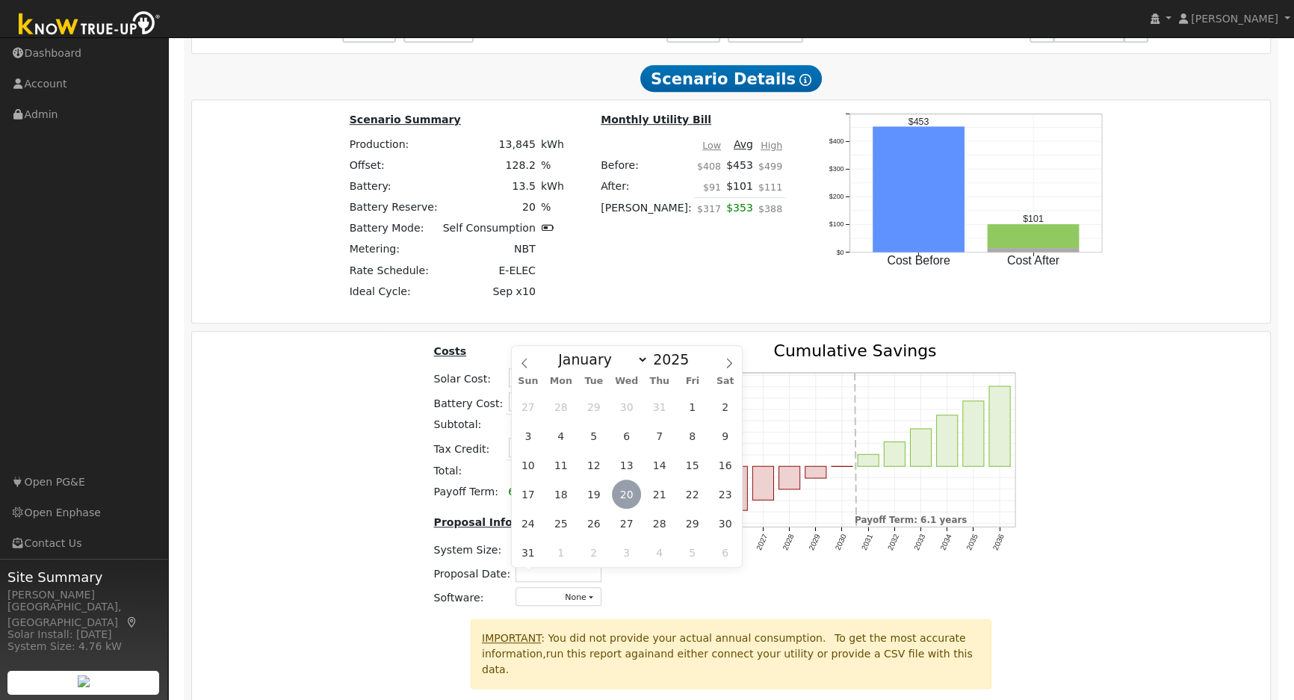
click at [630, 496] on span "20" at bounding box center [626, 494] width 29 height 29
type input "[DATE]"
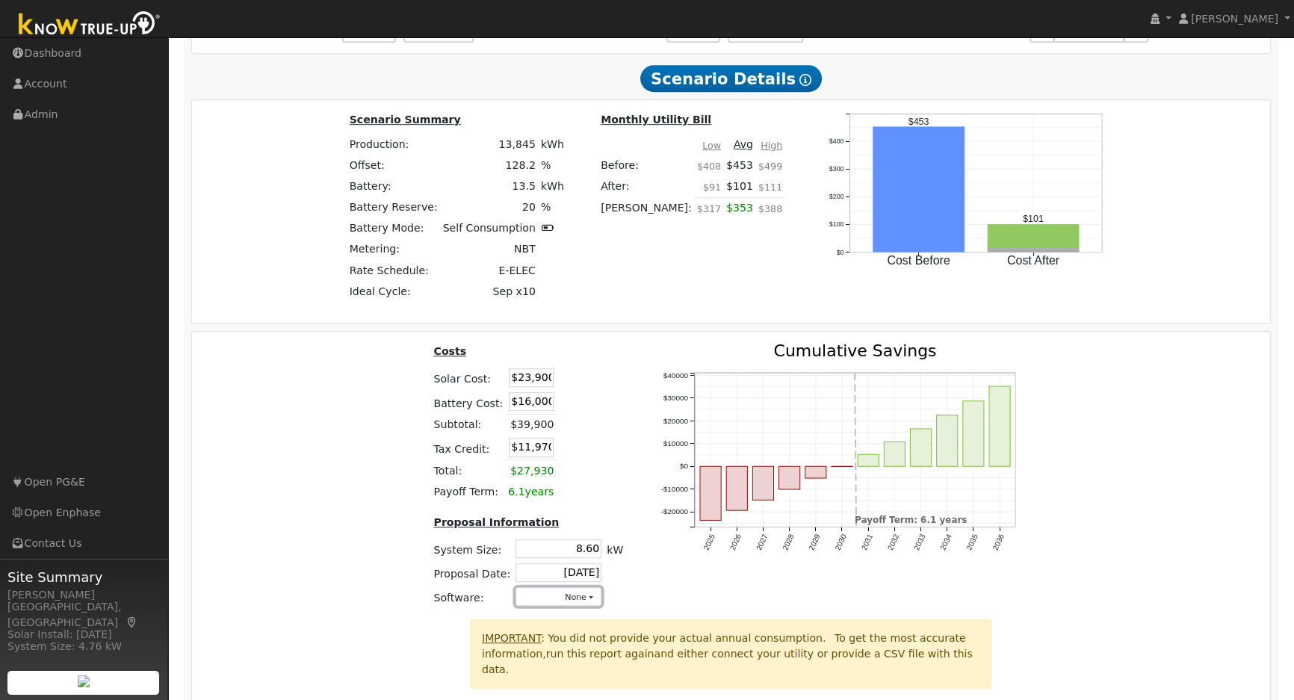
click at [587, 601] on button "None" at bounding box center [559, 596] width 86 height 19
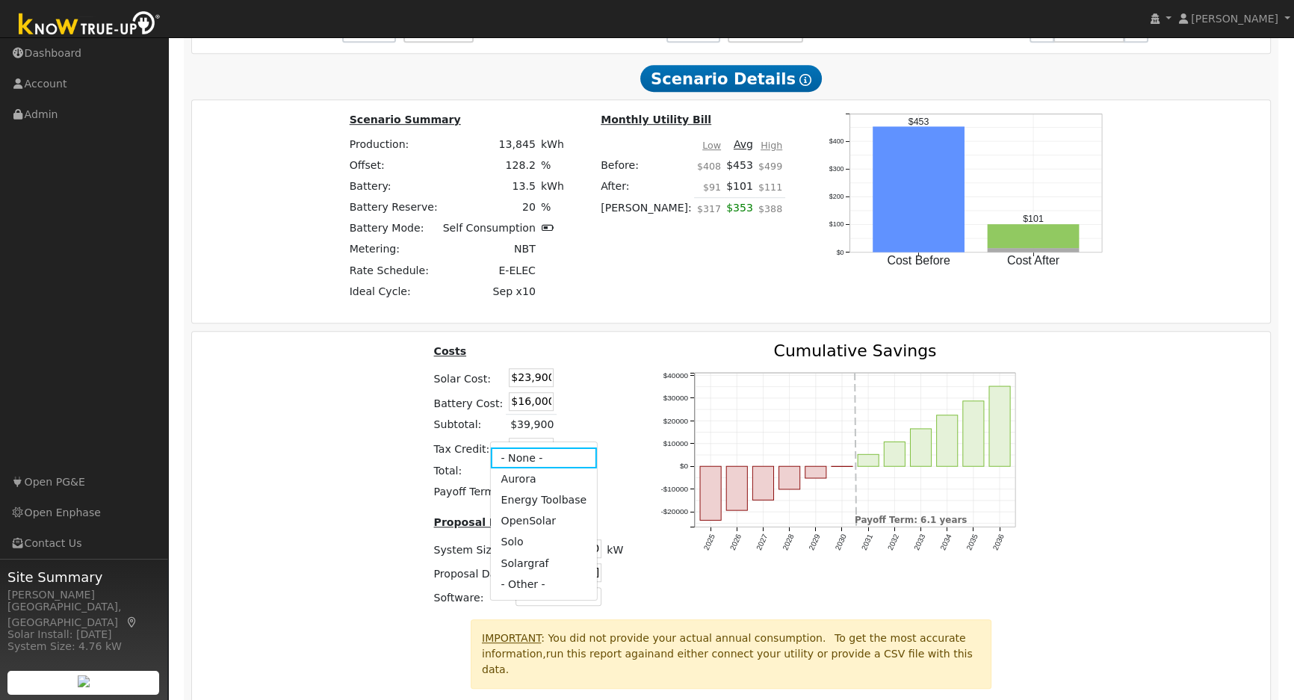
click at [535, 473] on link "Aurora" at bounding box center [543, 478] width 107 height 21
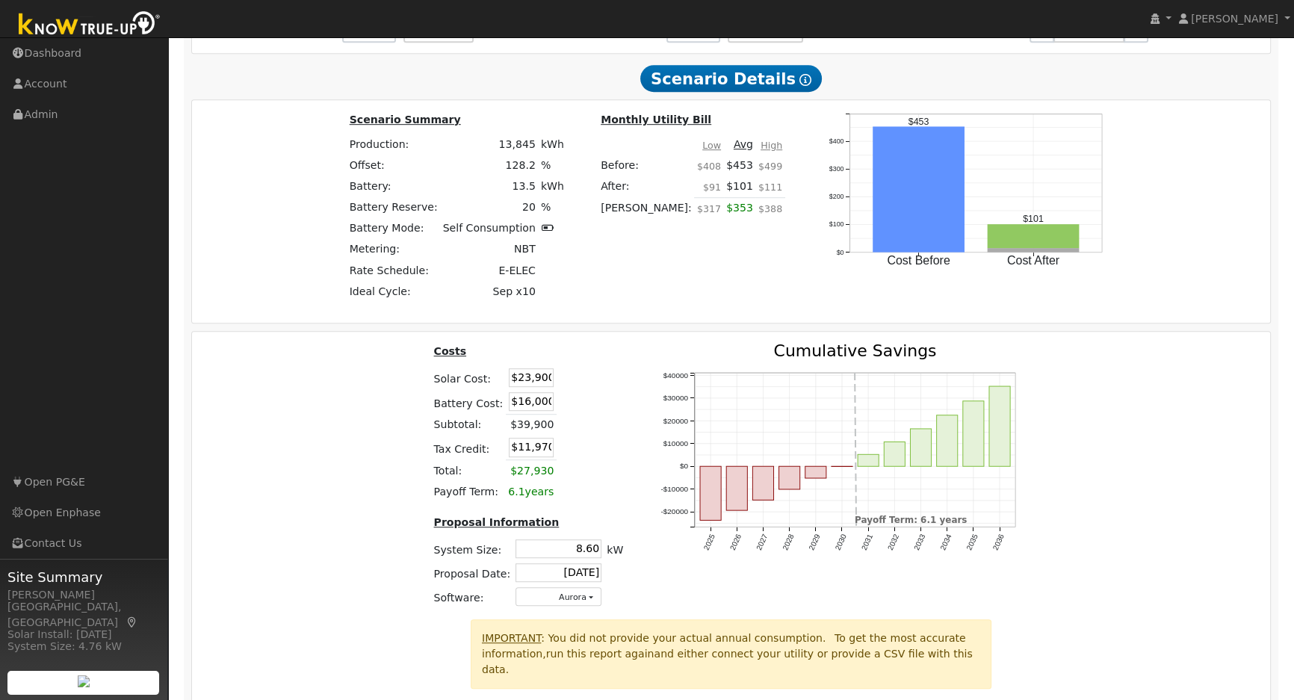
click at [1104, 461] on div "Costs Solar Cost: $23,900 Battery Cost: $16,000 Subtotal: $39,900 Tax Credit: $…" at bounding box center [731, 481] width 1089 height 276
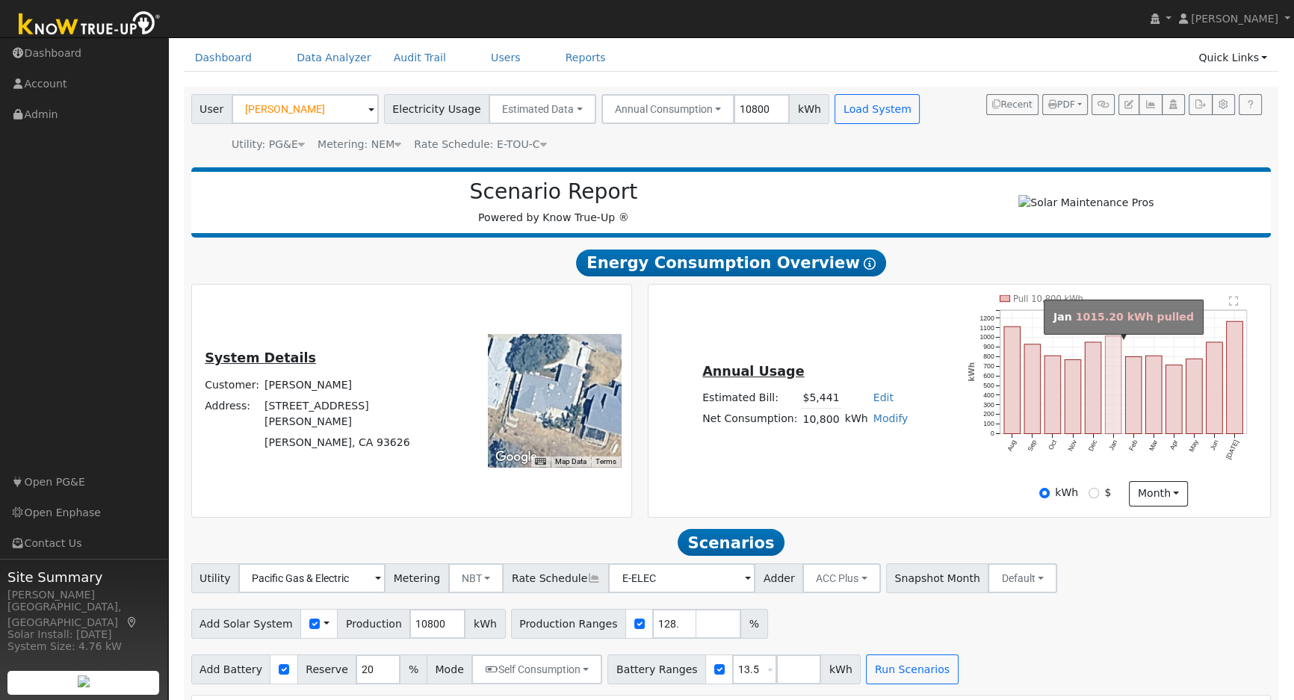
scroll to position [0, 0]
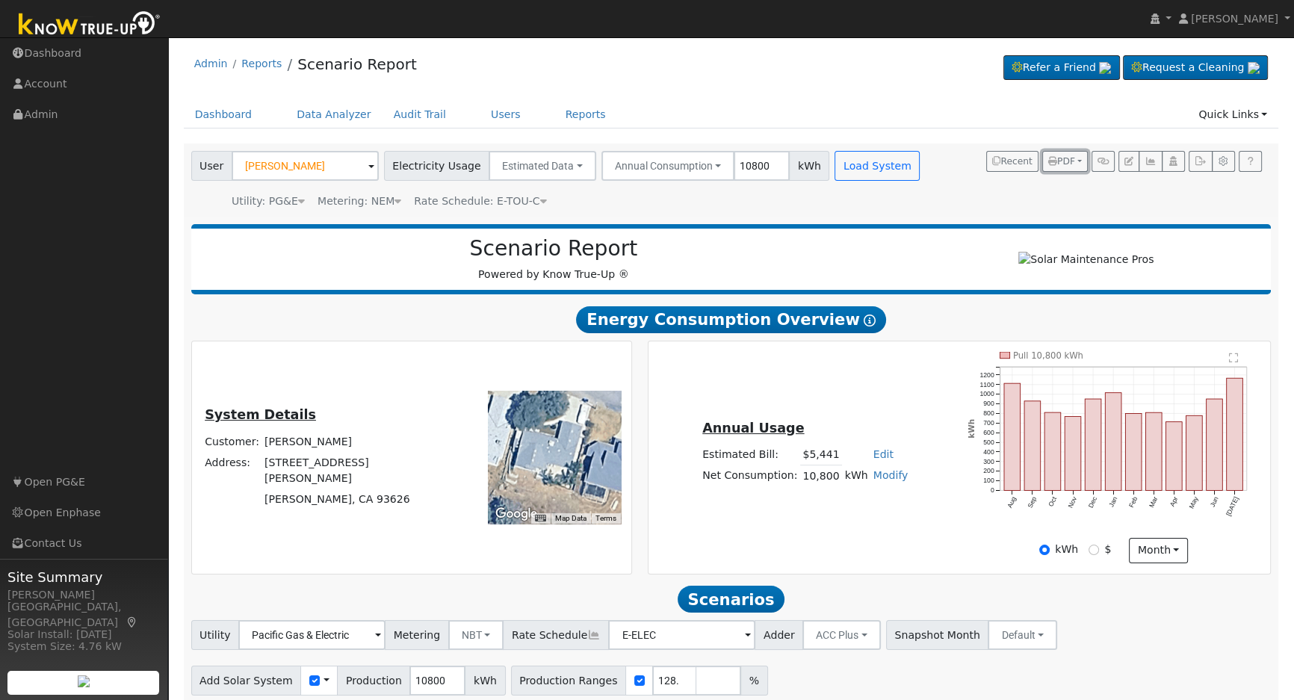
click at [1072, 161] on span "PDF" at bounding box center [1061, 161] width 27 height 10
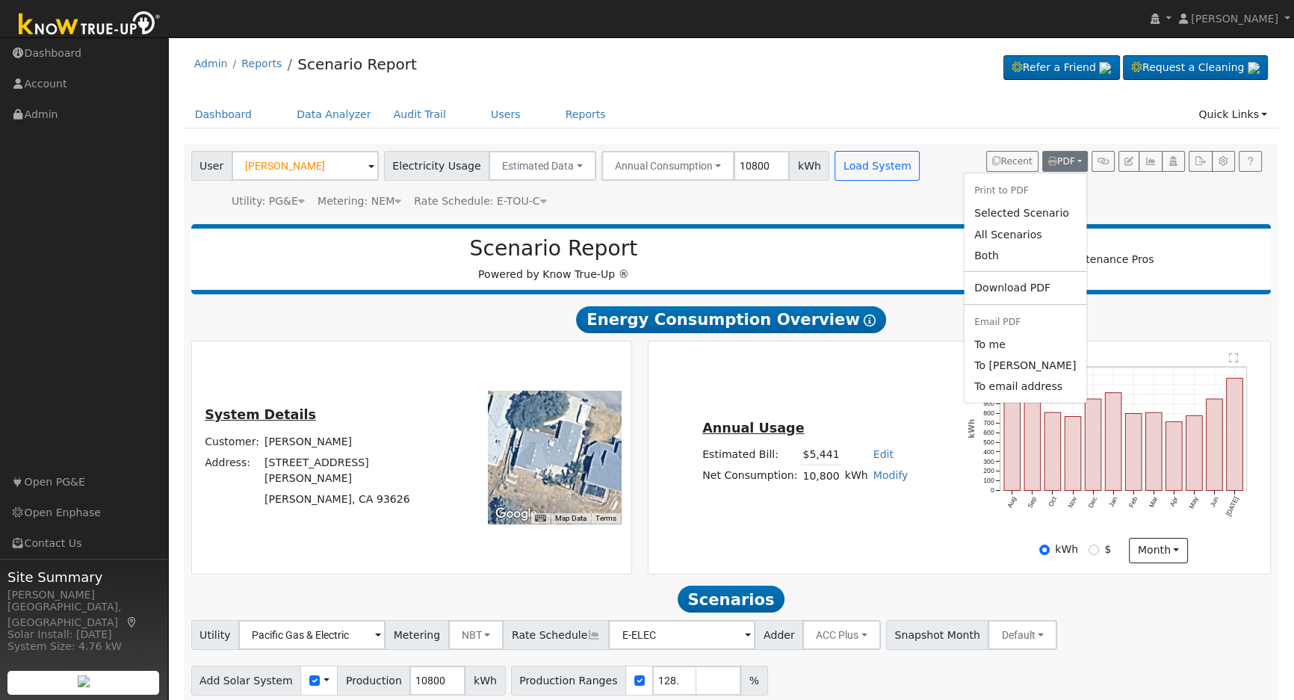
drag, startPoint x: 1005, startPoint y: 262, endPoint x: 170, endPoint y: 243, distance: 835.6
click at [1005, 261] on link "Both" at bounding box center [1025, 255] width 123 height 21
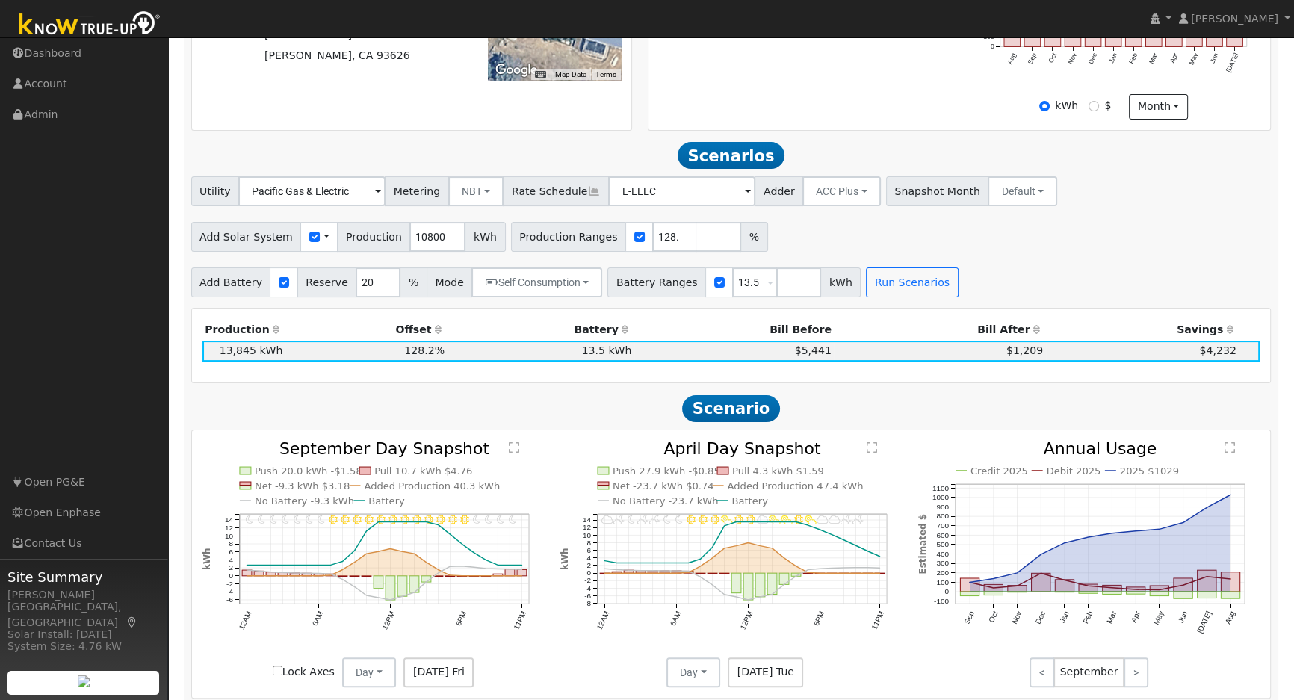
scroll to position [271, 0]
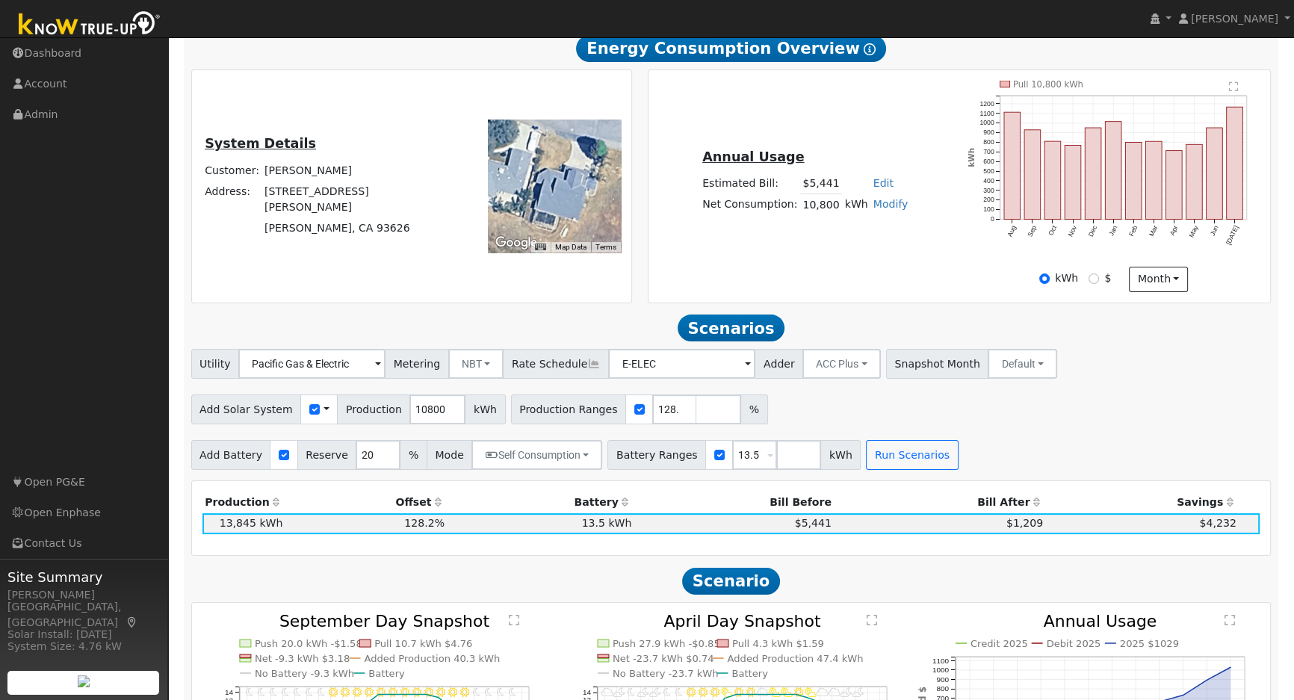
drag, startPoint x: 581, startPoint y: 226, endPoint x: 529, endPoint y: 224, distance: 51.6
click at [529, 224] on div at bounding box center [554, 186] width 133 height 133
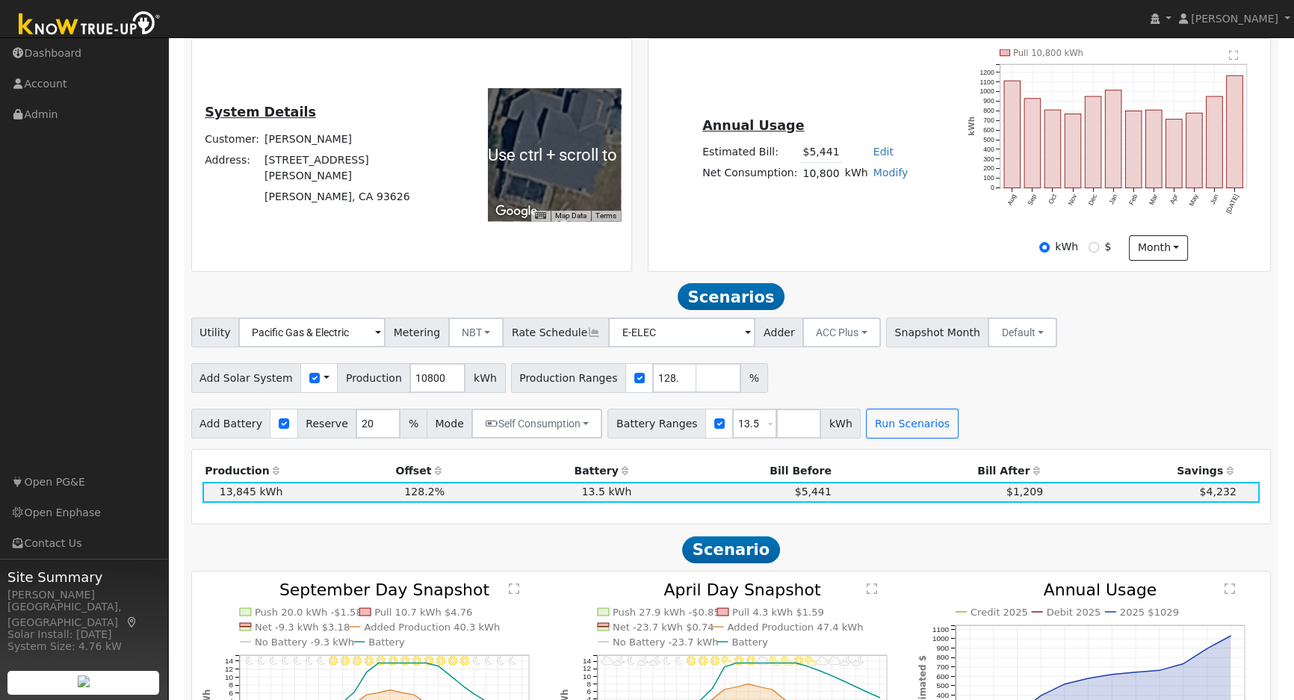
scroll to position [291, 0]
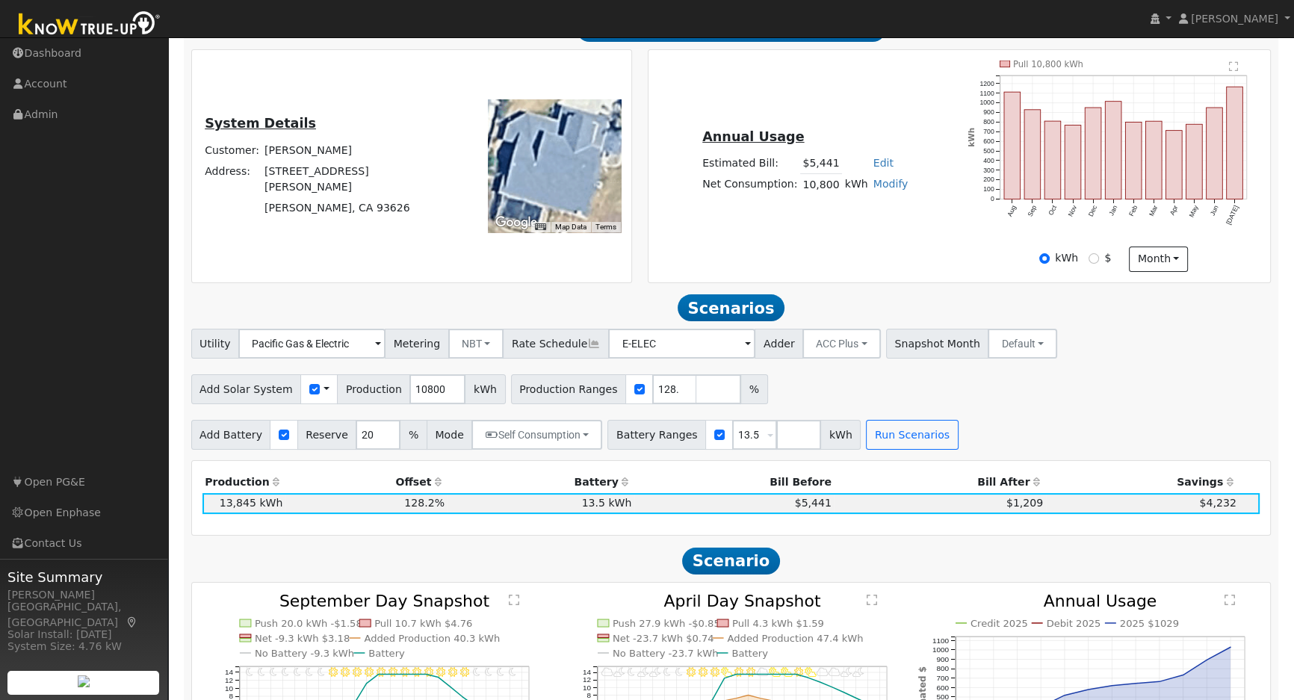
drag, startPoint x: 597, startPoint y: 157, endPoint x: 593, endPoint y: 170, distance: 13.5
click at [593, 170] on div at bounding box center [554, 165] width 133 height 133
click at [393, 198] on td "Friant, CA 93626" at bounding box center [351, 208] width 178 height 21
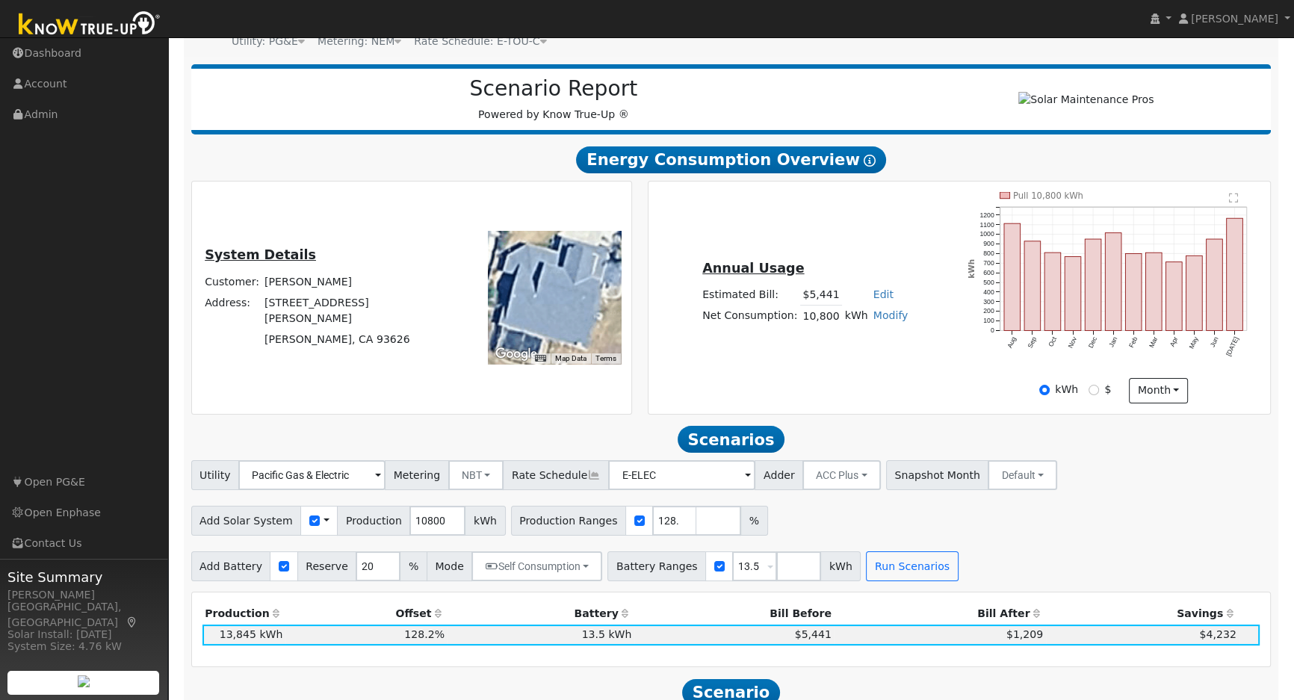
scroll to position [10, 0]
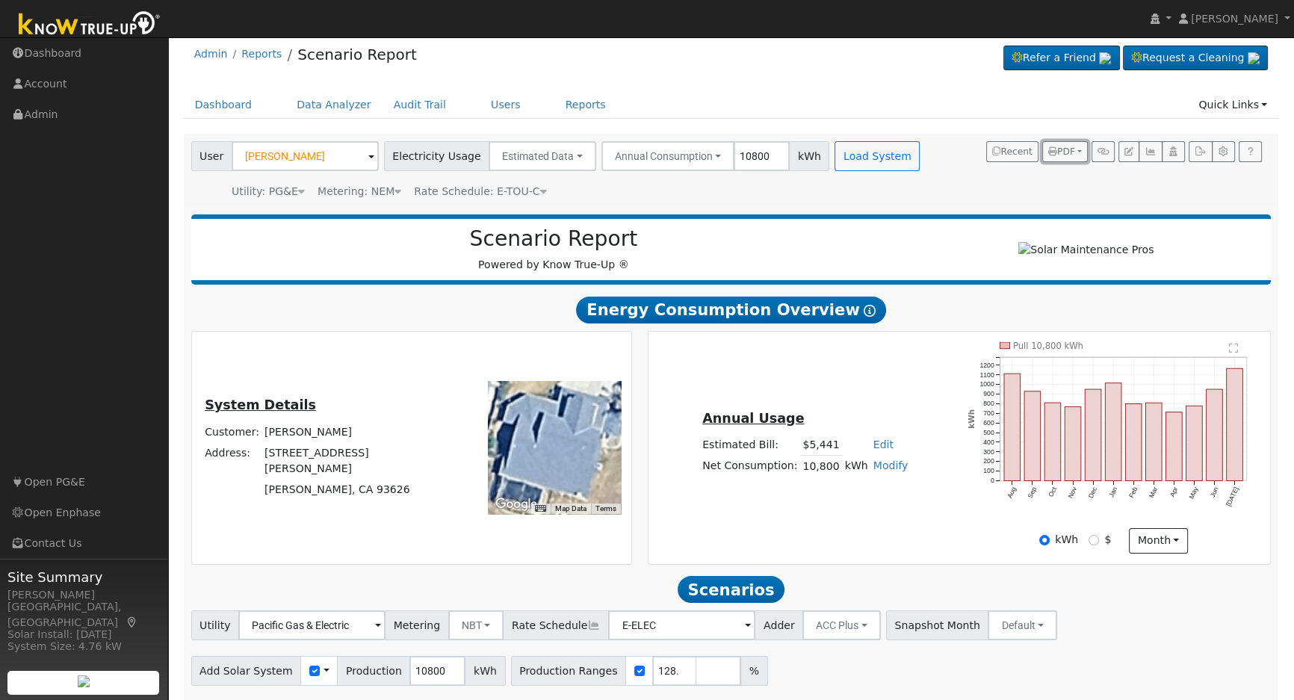
click at [1073, 152] on span "PDF" at bounding box center [1061, 151] width 27 height 10
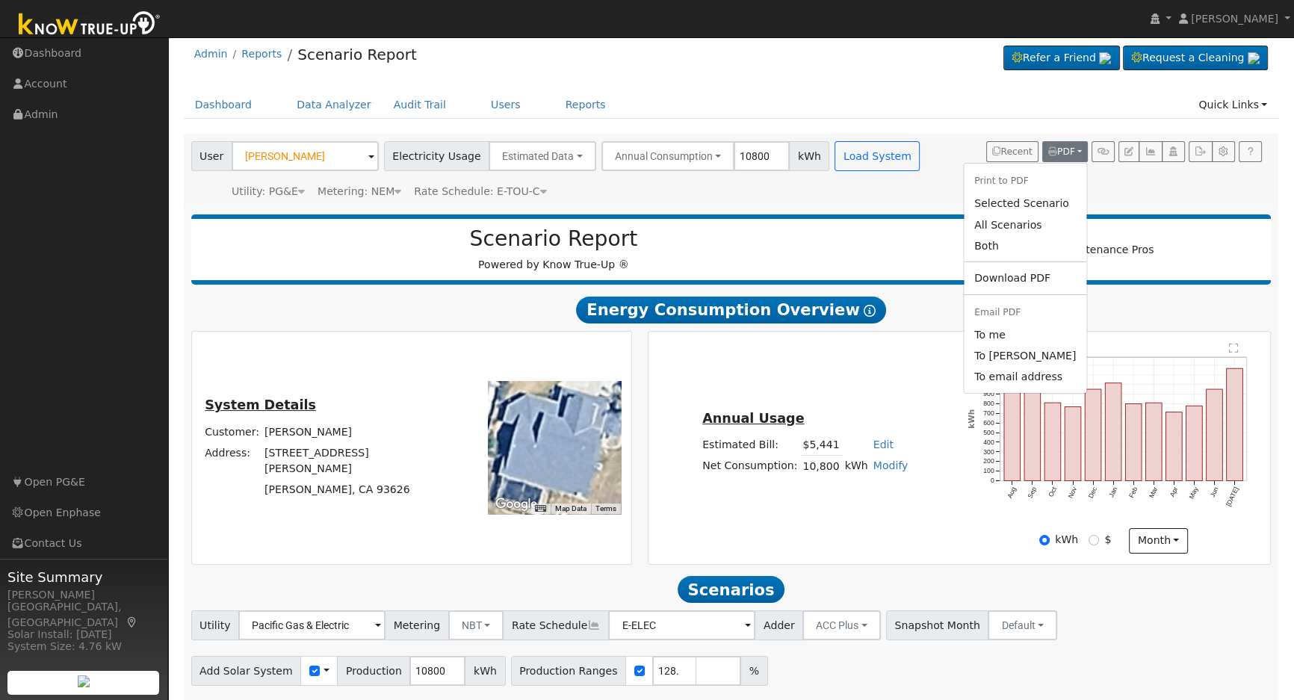
click at [1022, 241] on link "Both" at bounding box center [1025, 245] width 123 height 21
